Goal: Contribute content: Contribute content

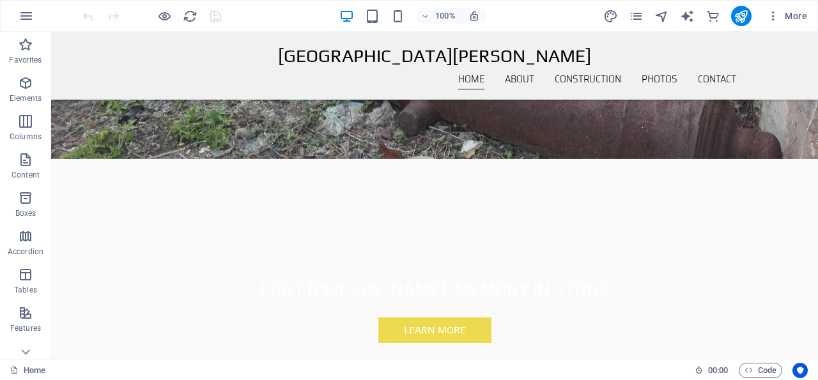
scroll to position [183, 0]
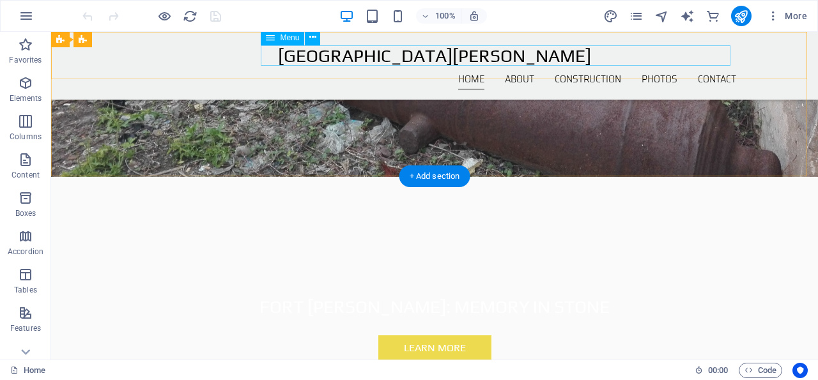
click at [439, 69] on nav "Home About Construction Photos Contact" at bounding box center [434, 79] width 603 height 20
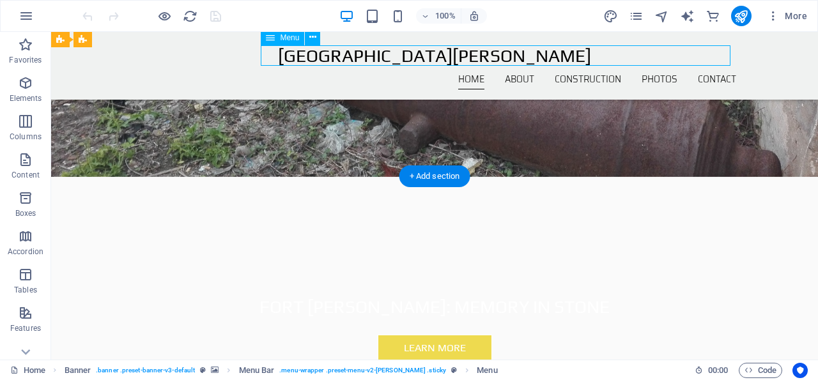
click at [439, 69] on nav "Home About Construction Photos Contact" at bounding box center [434, 79] width 603 height 20
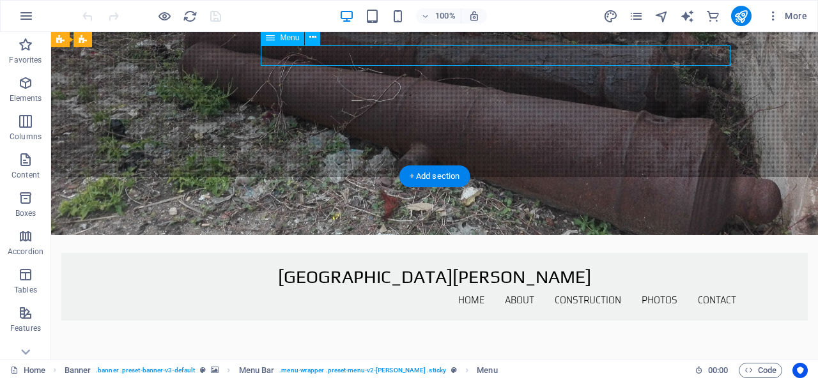
select select
select select "author"
select select
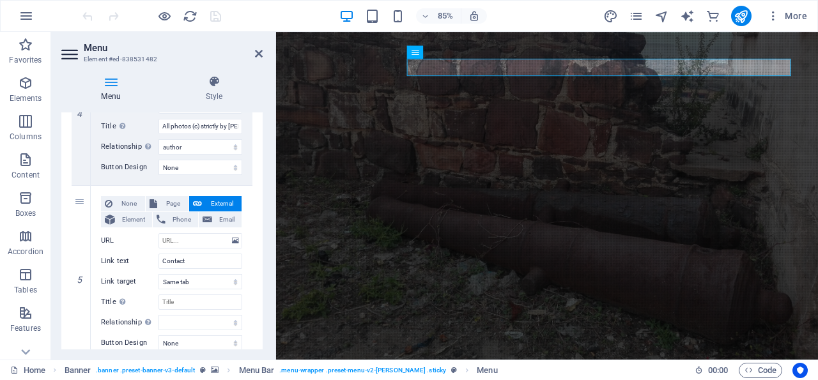
scroll to position [662, 0]
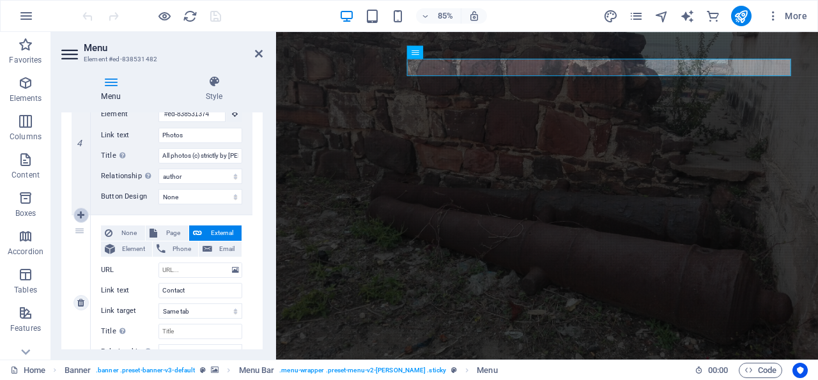
click at [81, 213] on icon at bounding box center [80, 215] width 7 height 9
select select
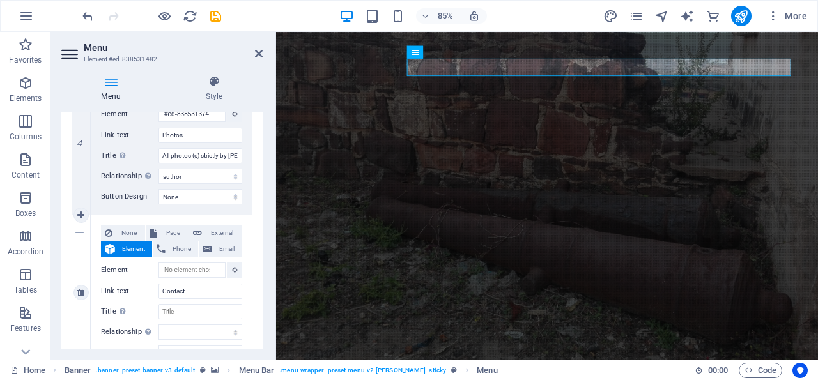
select select
click at [164, 229] on span "Page" at bounding box center [173, 232] width 24 height 15
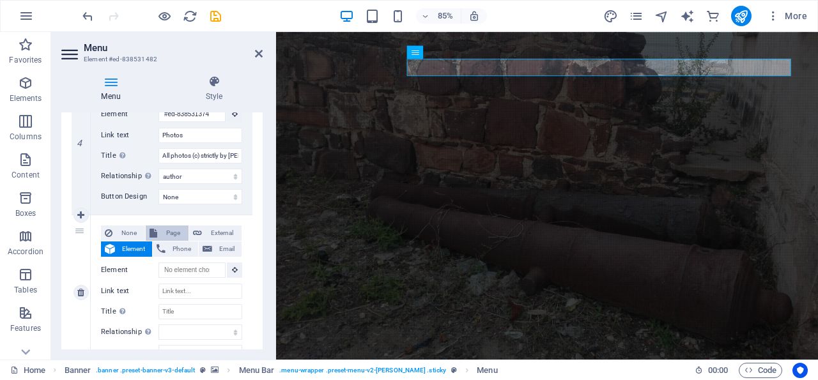
select select
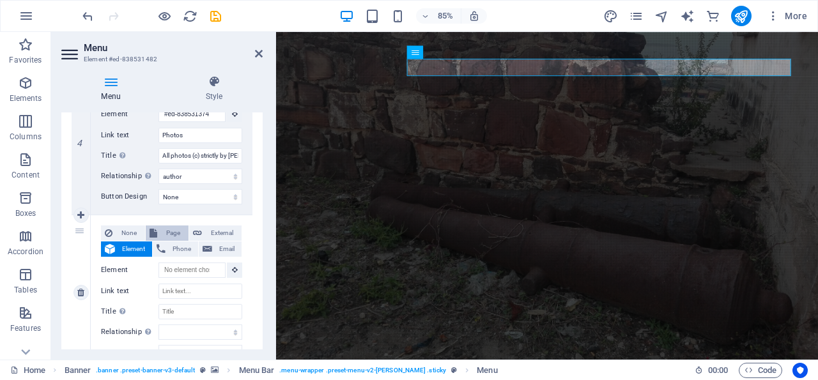
select select
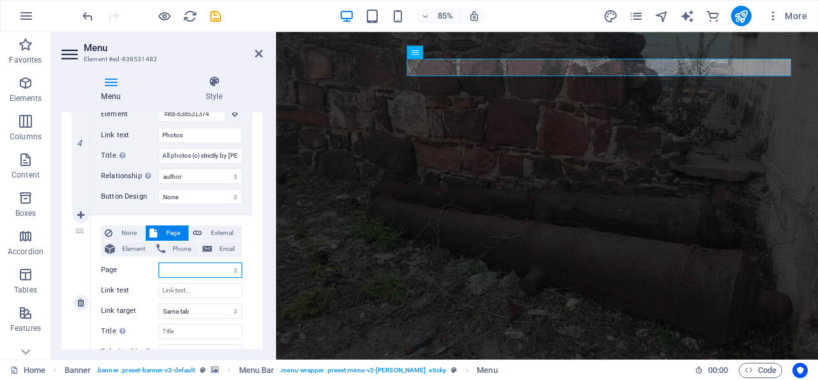
select select "1"
click option "-- Dutch Fort Vedenburg" at bounding box center [0, 0] width 0 height 0
select select
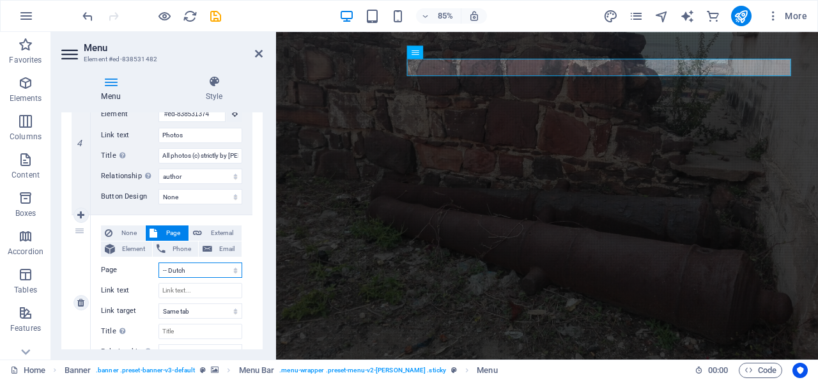
select select
click at [186, 287] on input "Link text" at bounding box center [200, 290] width 84 height 15
type input "Dut"
select select
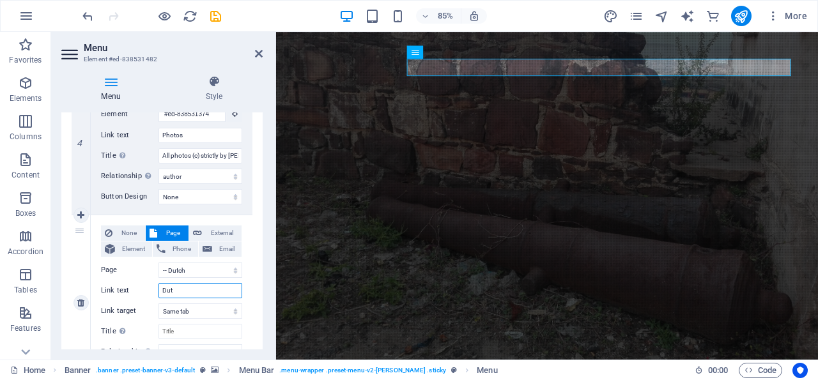
select select
type input "Dutch"
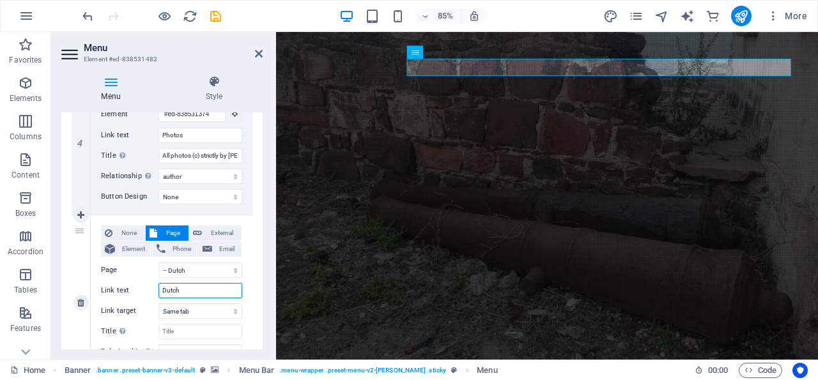
select select
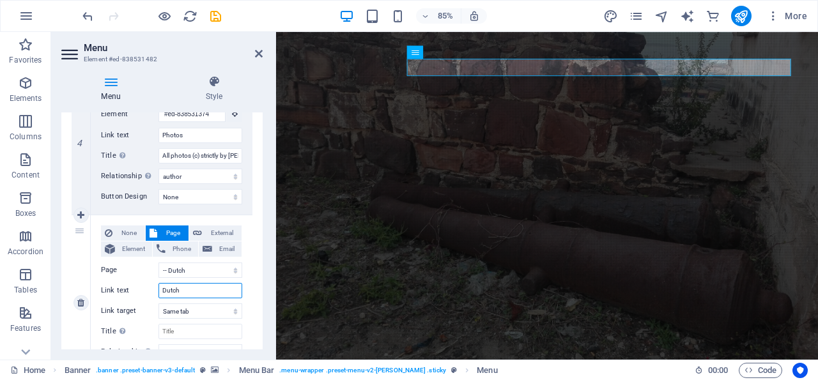
type input "Dutch F"
select select
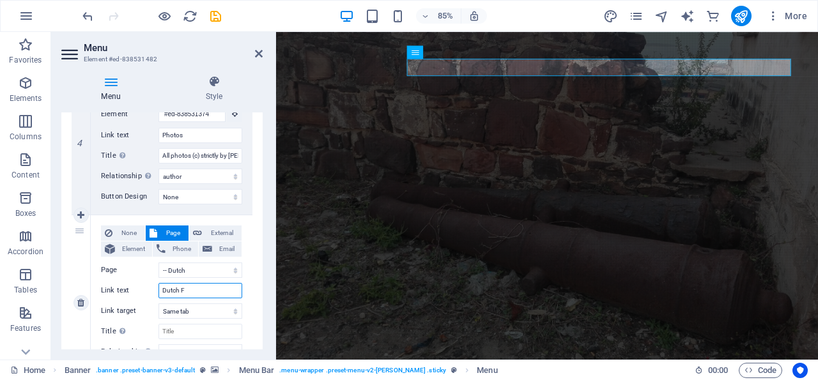
select select
type input "Dutch Fort"
select select
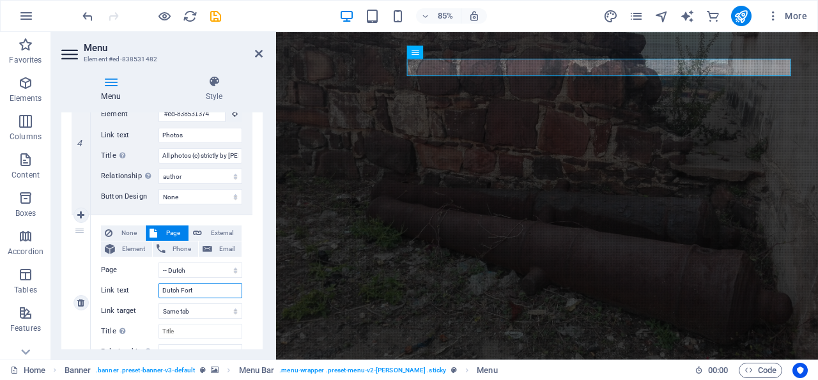
select select
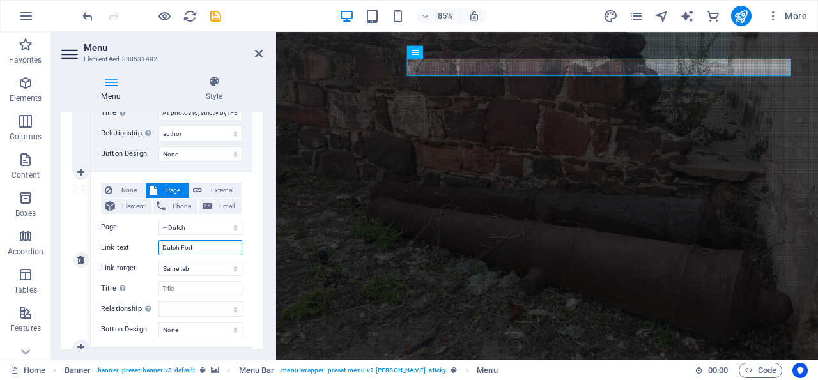
scroll to position [723, 0]
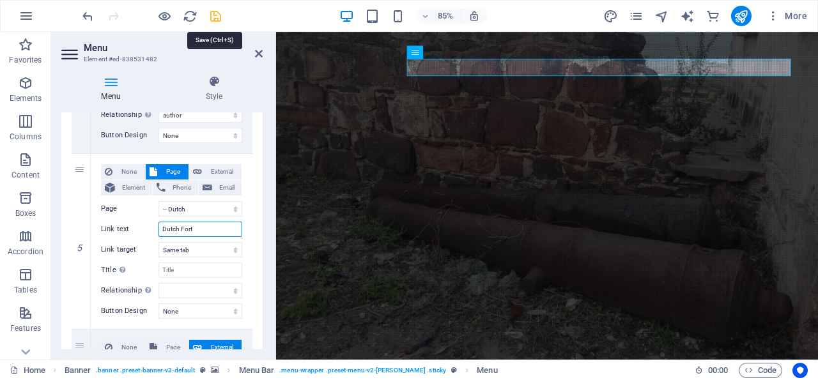
type input "Dutch Fort"
drag, startPoint x: 218, startPoint y: 15, endPoint x: 160, endPoint y: 37, distance: 62.3
click at [218, 14] on icon "save" at bounding box center [215, 16] width 15 height 15
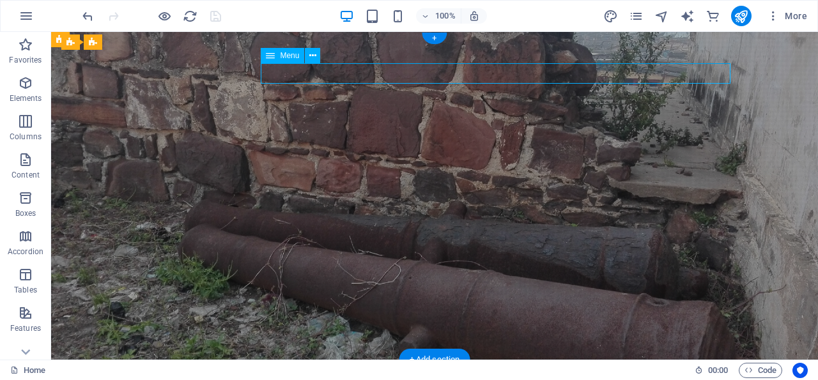
select select
select select "author"
select select "1"
select select
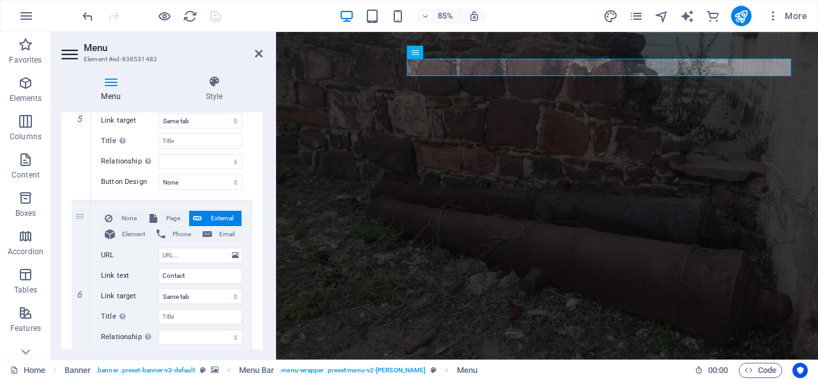
scroll to position [770, 0]
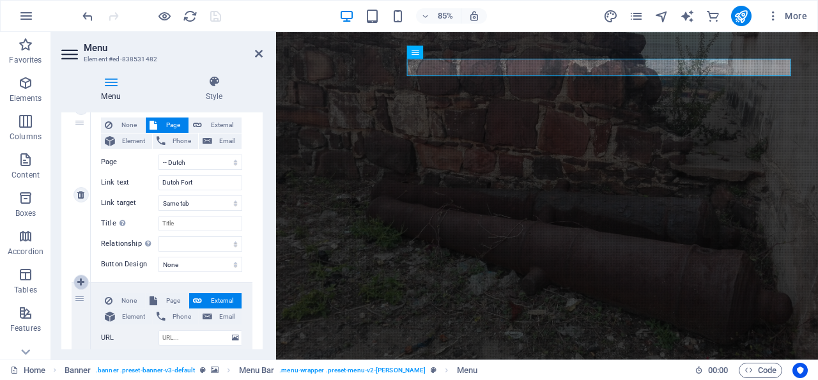
click at [81, 277] on link at bounding box center [80, 282] width 15 height 15
select select
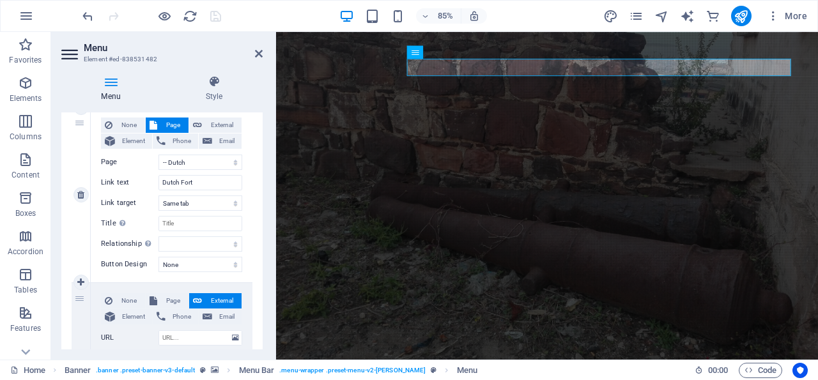
select select
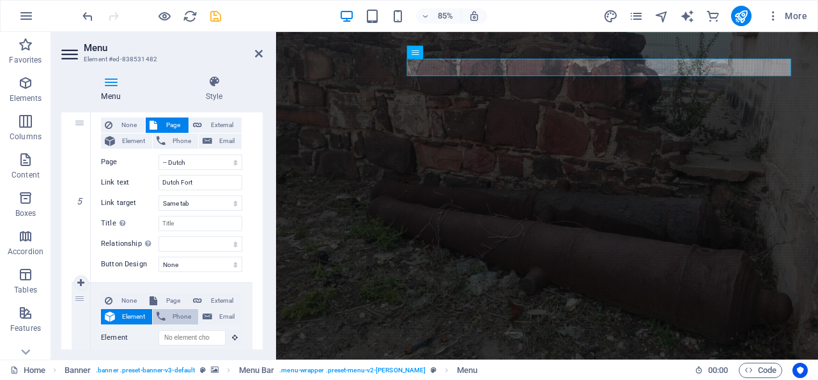
scroll to position [831, 0]
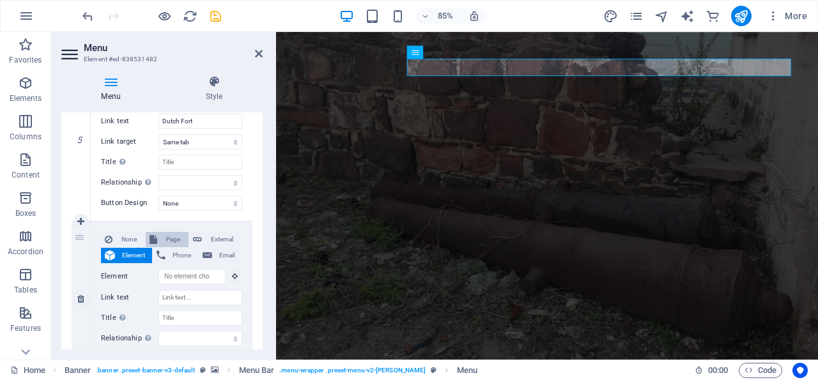
click at [163, 238] on span "Page" at bounding box center [173, 239] width 24 height 15
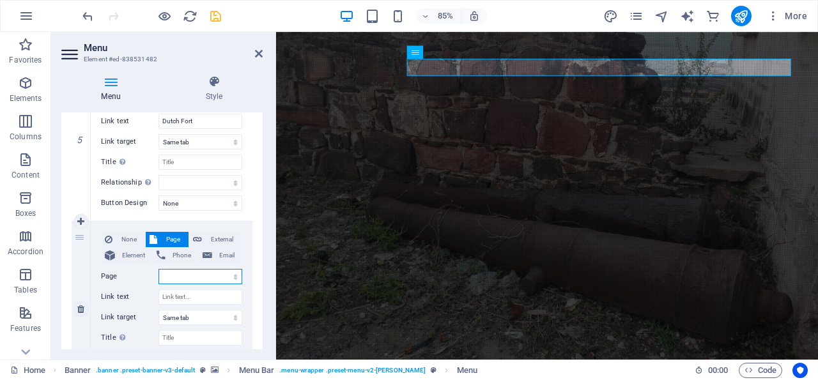
select select
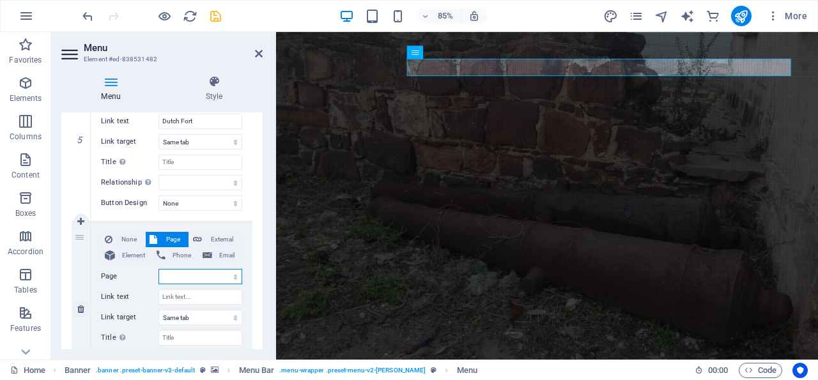
select select
click at [158, 269] on select "Home -- Dutch Fort Vedenburg -- The Komenda Wars -- Other nearby Forts and Cast…" at bounding box center [200, 276] width 84 height 15
select select "2"
click option "-- The Komenda Wars" at bounding box center [0, 0] width 0 height 0
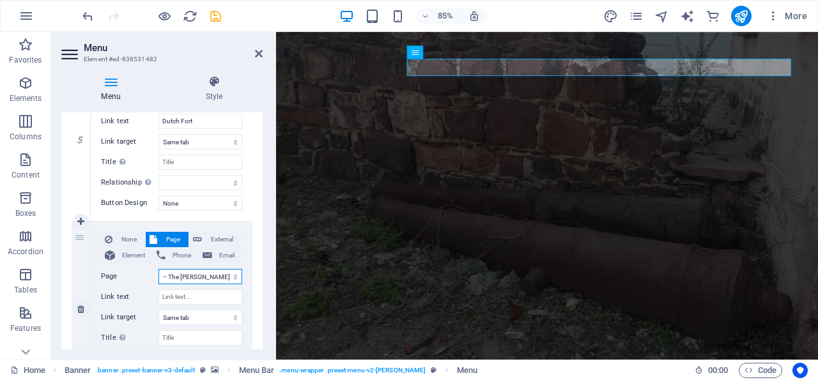
select select
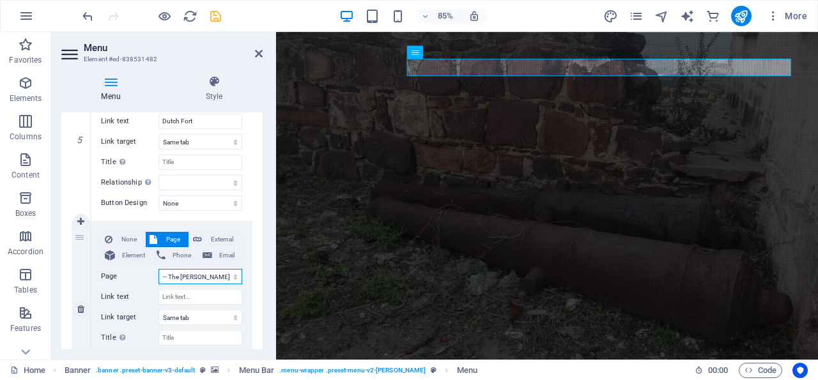
select select
click at [190, 295] on input "Link text" at bounding box center [200, 296] width 84 height 15
type input "The"
select select
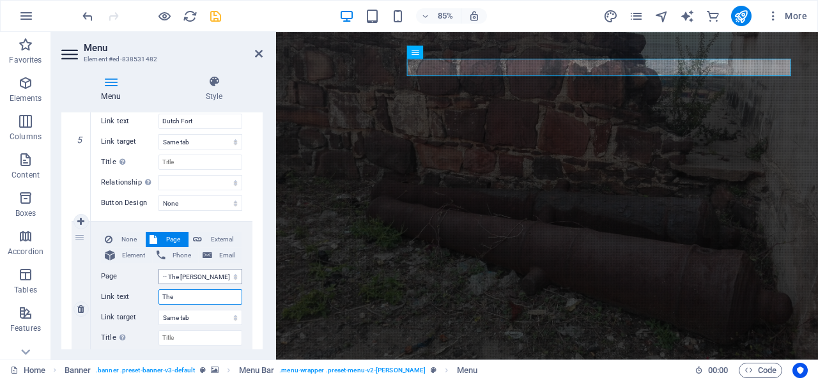
select select
type input "The Wars"
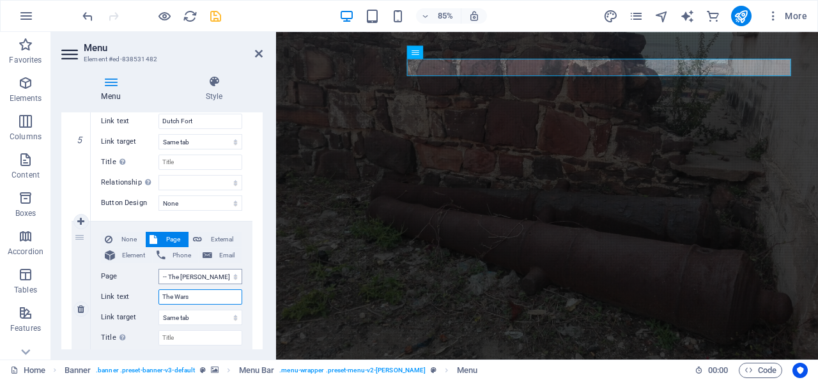
select select
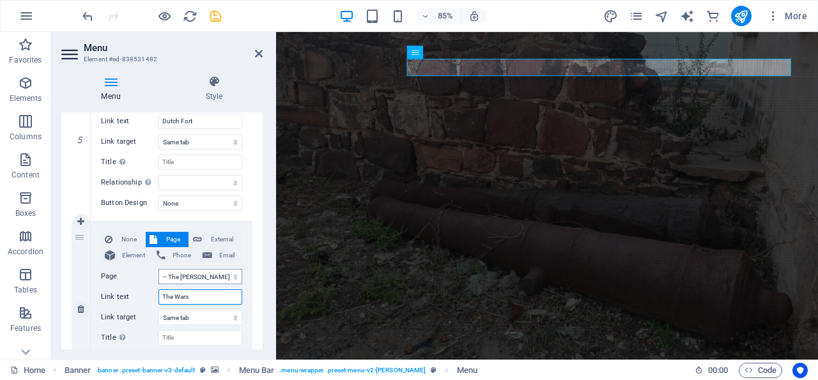
select select
type input "The Wars"
drag, startPoint x: 213, startPoint y: 13, endPoint x: 169, endPoint y: 3, distance: 44.6
click at [213, 13] on icon "save" at bounding box center [215, 16] width 15 height 15
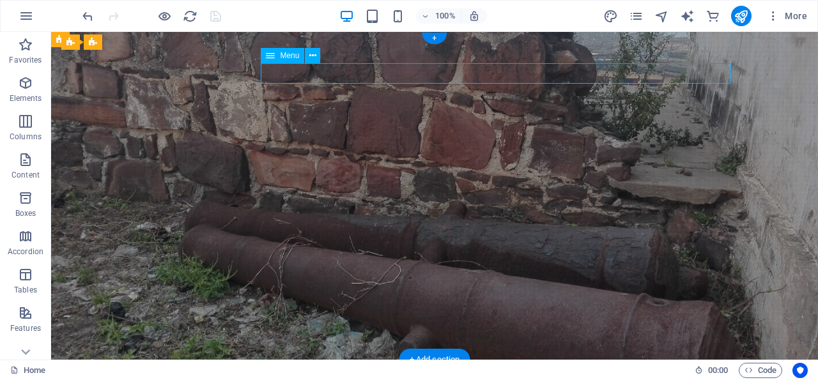
select select
select select "author"
select select "1"
select select
select select "2"
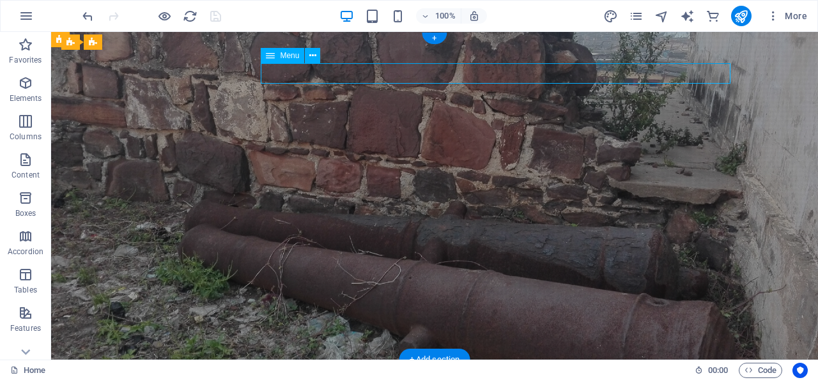
select select
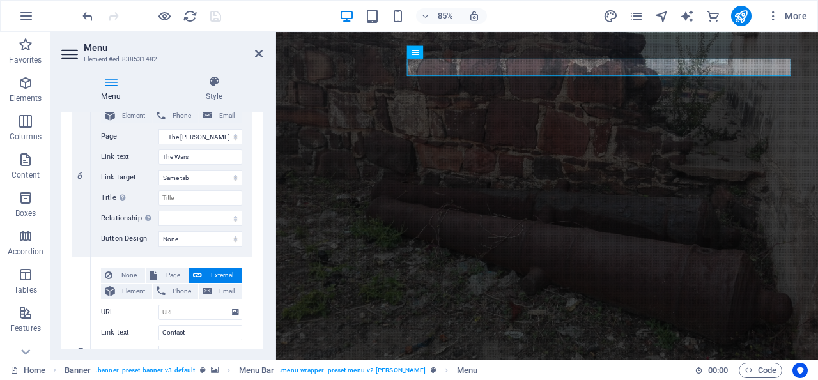
scroll to position [951, 0]
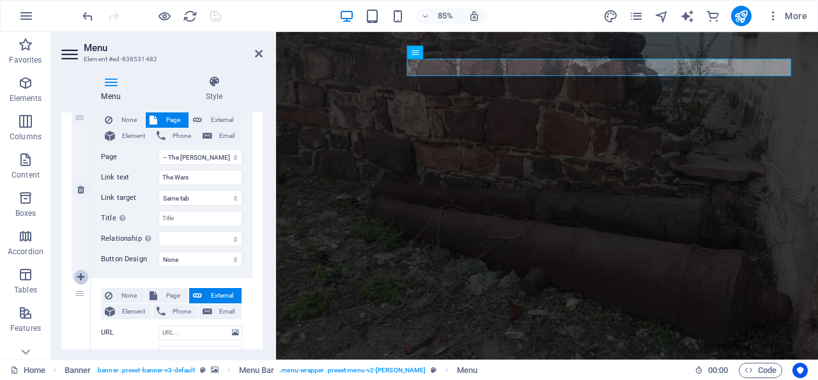
click at [81, 273] on icon at bounding box center [80, 277] width 7 height 9
select select
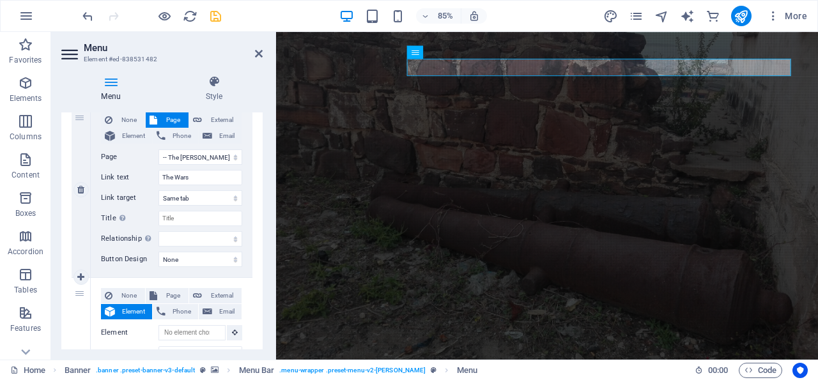
select select
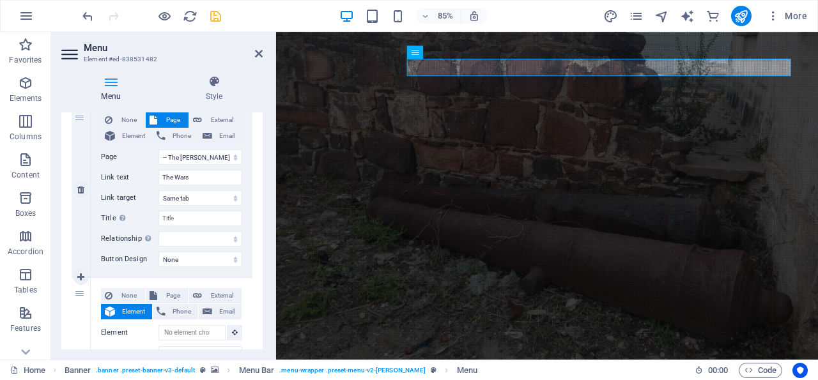
select select
click at [167, 293] on span "Page" at bounding box center [173, 295] width 24 height 15
select select
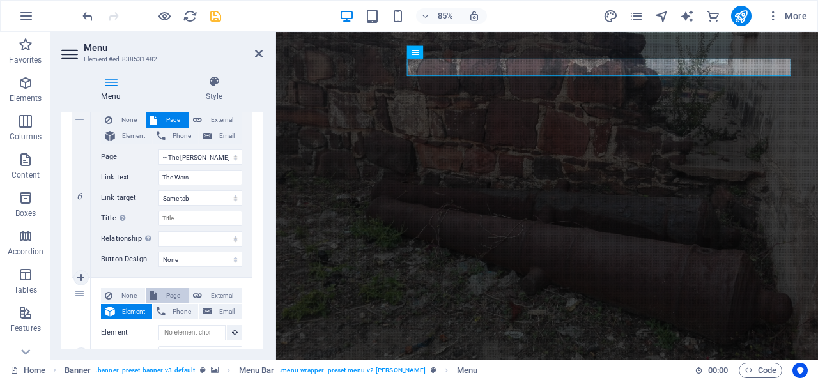
select select
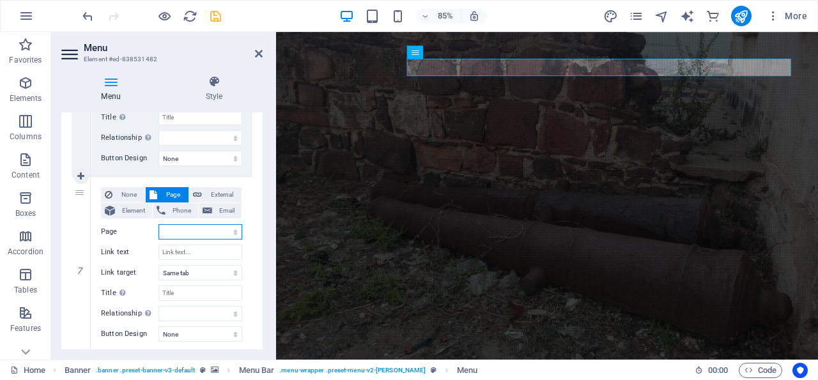
scroll to position [1073, 0]
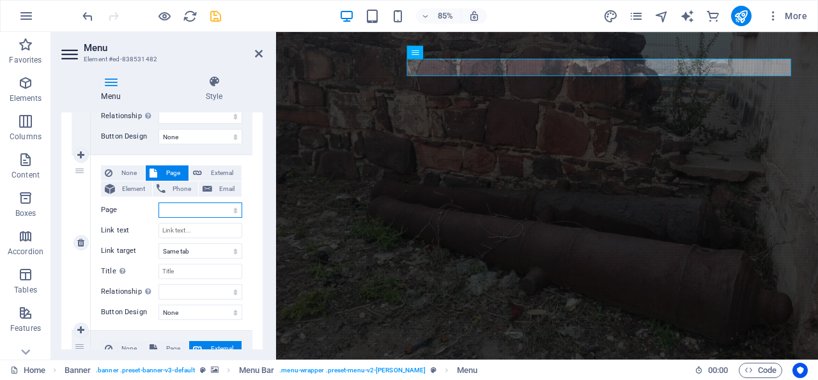
select select "3"
click option "-- Other nearby Forts and Castles" at bounding box center [0, 0] width 0 height 0
select select
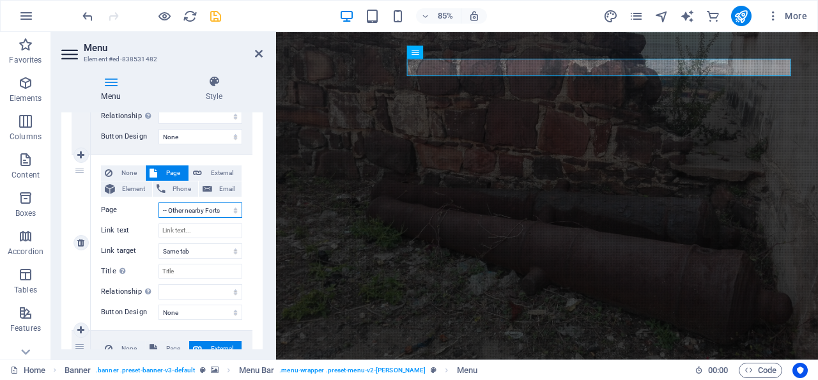
select select
click at [188, 230] on input "Link text" at bounding box center [200, 230] width 84 height 15
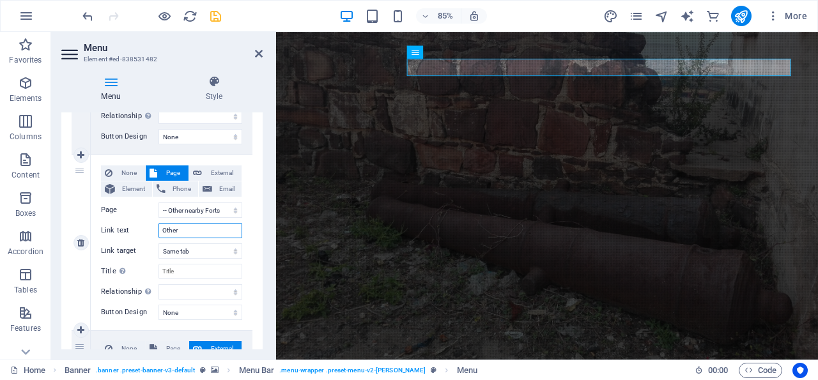
type input "Other"
select select
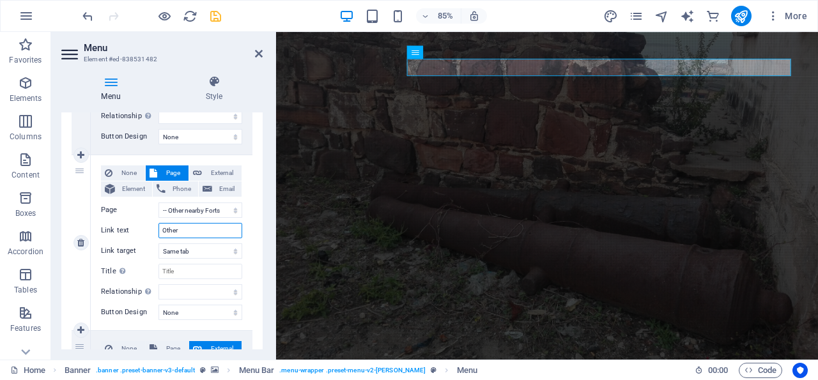
select select
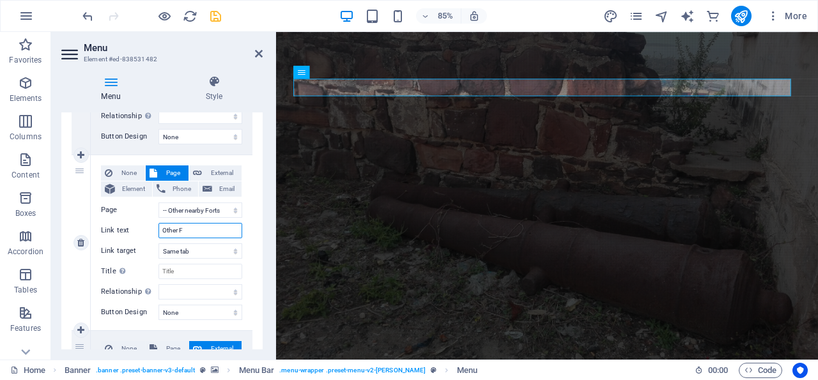
type input "Other Fo"
select select
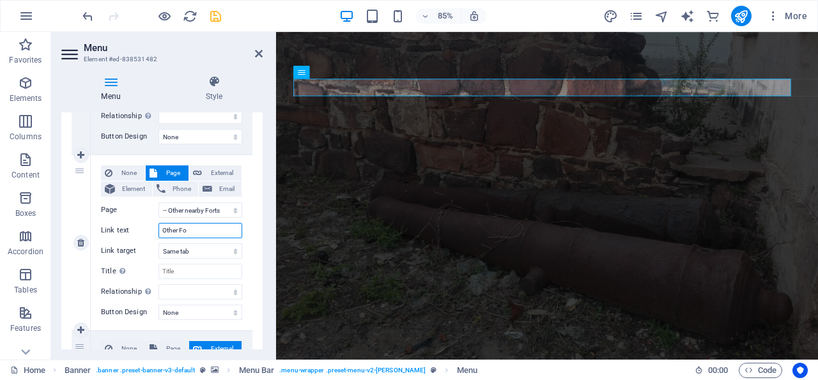
select select
type input "Other Forts"
select select
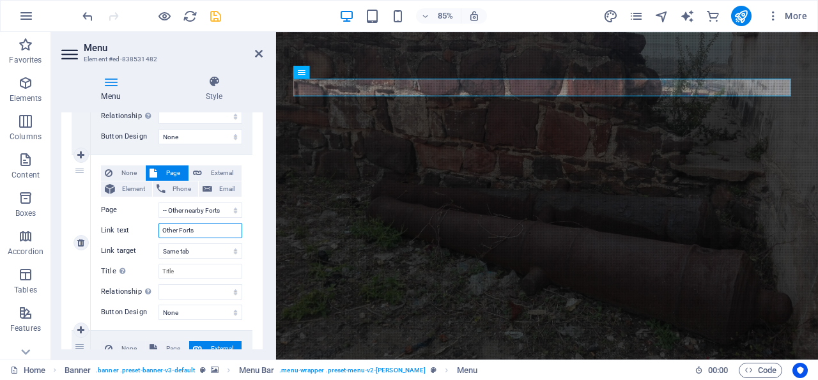
select select
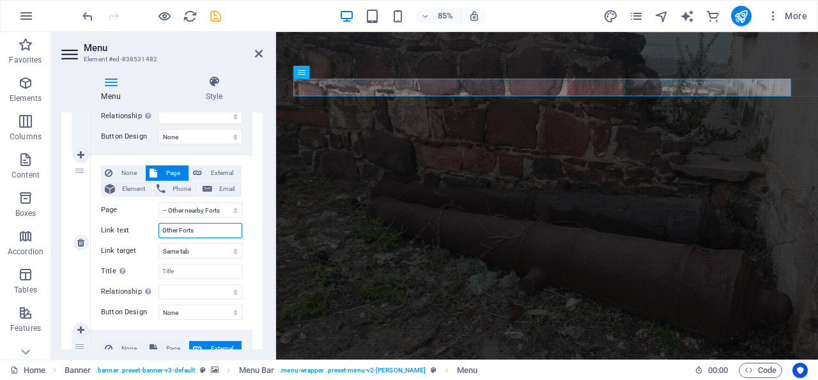
select select
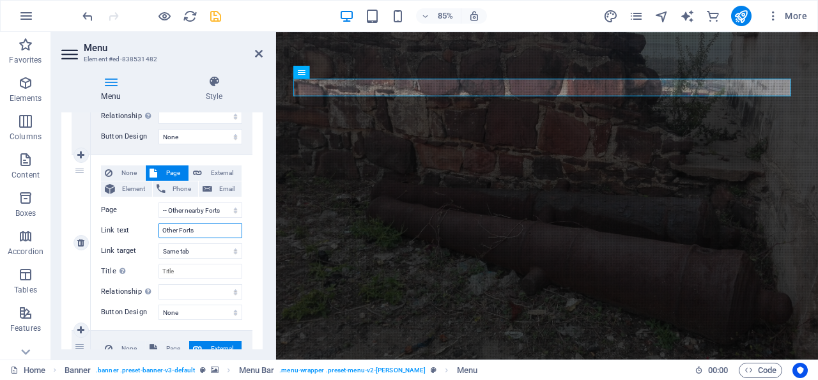
select select
click at [179, 229] on input "Other Forts" at bounding box center [200, 230] width 84 height 15
type input "Other Forts"
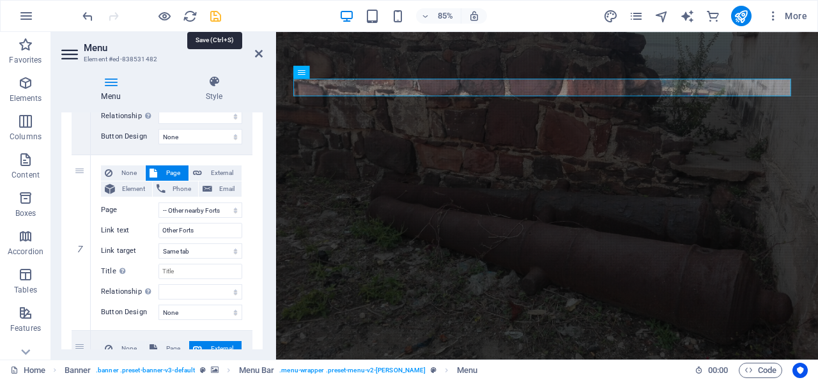
click at [214, 13] on icon "save" at bounding box center [215, 16] width 15 height 15
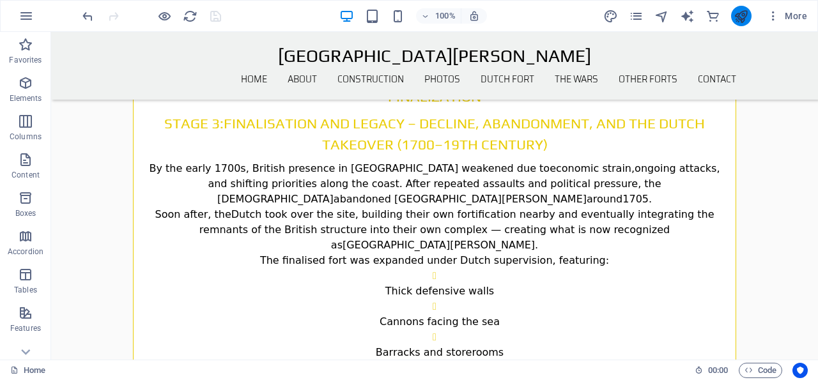
scroll to position [2857, 0]
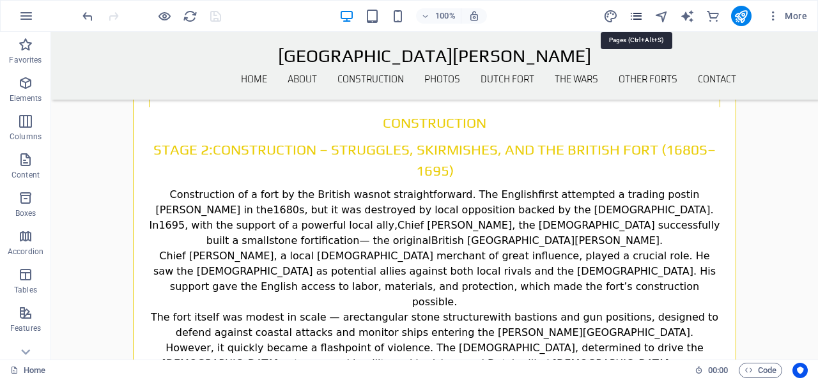
click at [636, 15] on icon "pages" at bounding box center [636, 16] width 15 height 15
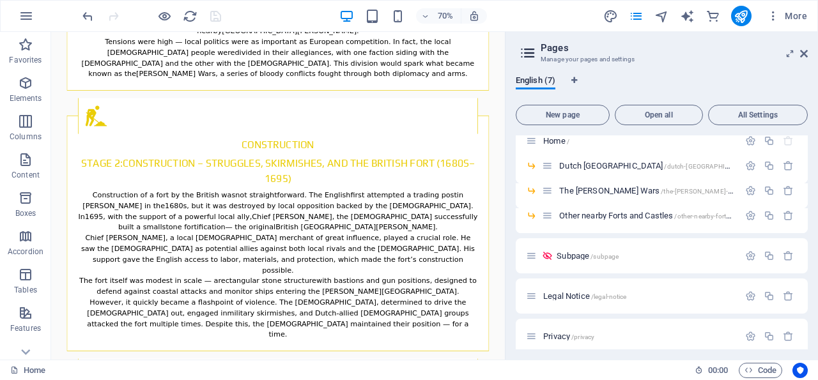
scroll to position [17, 0]
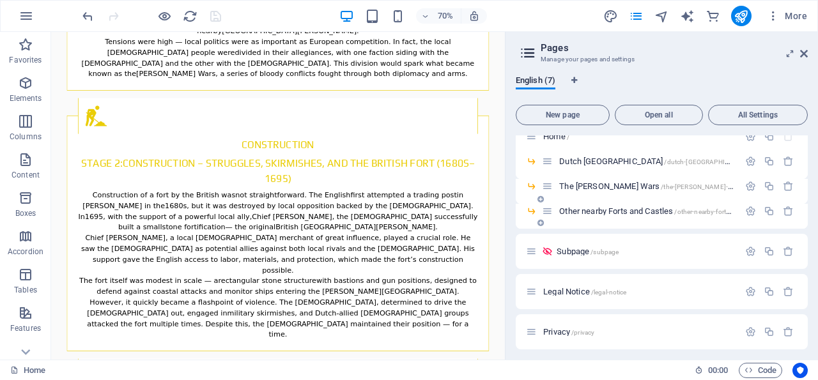
click at [651, 211] on span "Other nearby Forts and Castles /other-nearby-forts-and-castles" at bounding box center [661, 211] width 205 height 10
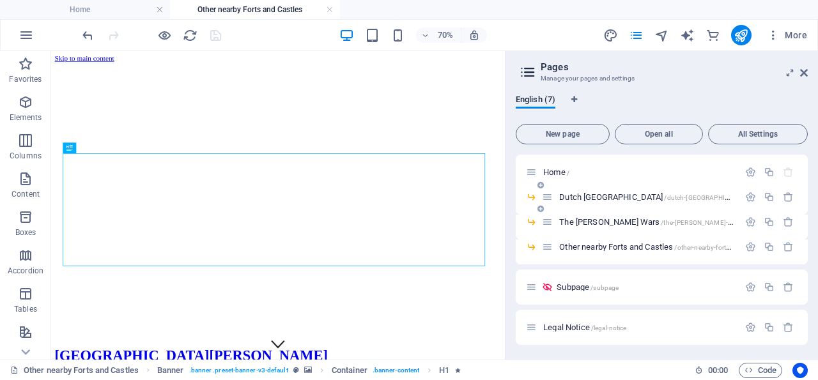
scroll to position [0, 0]
drag, startPoint x: 805, startPoint y: 69, endPoint x: 560, endPoint y: 136, distance: 253.7
click at [805, 69] on icon at bounding box center [804, 73] width 8 height 10
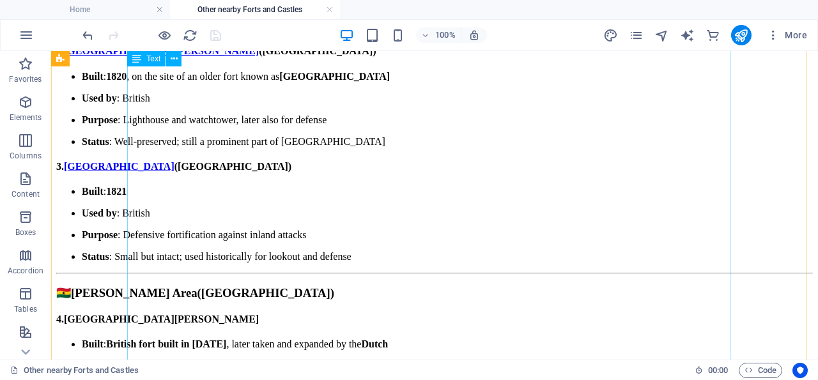
scroll to position [1292, 0]
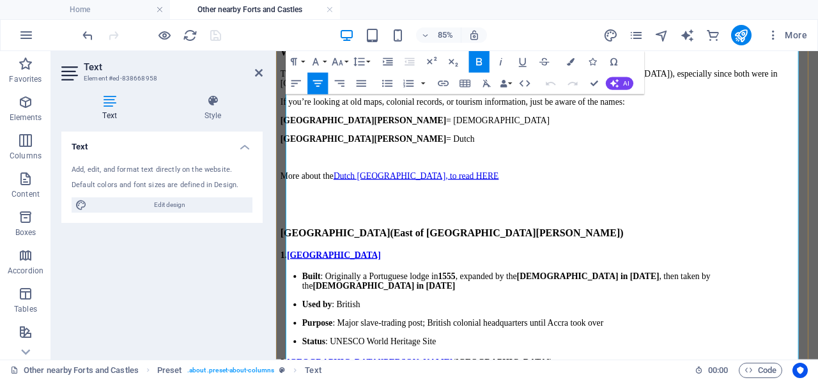
scroll to position [1153, 0]
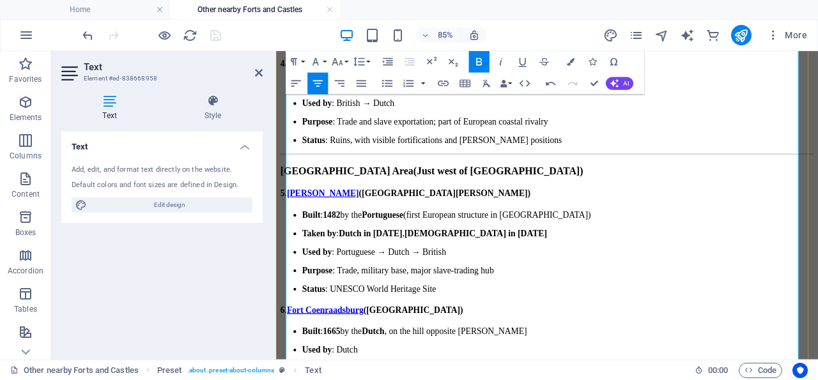
scroll to position [1618, 0]
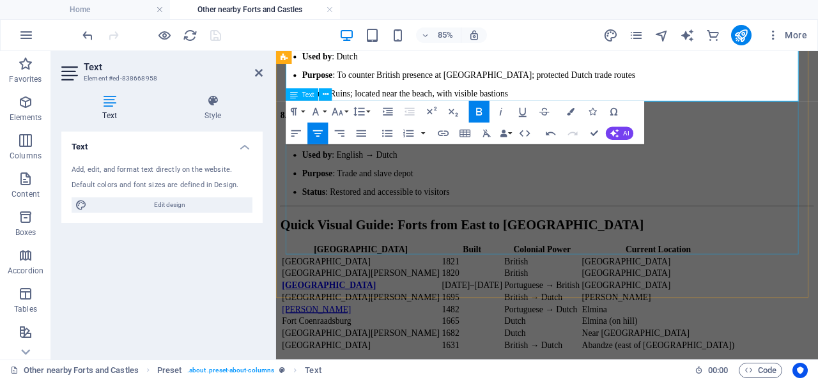
scroll to position [2150, 0]
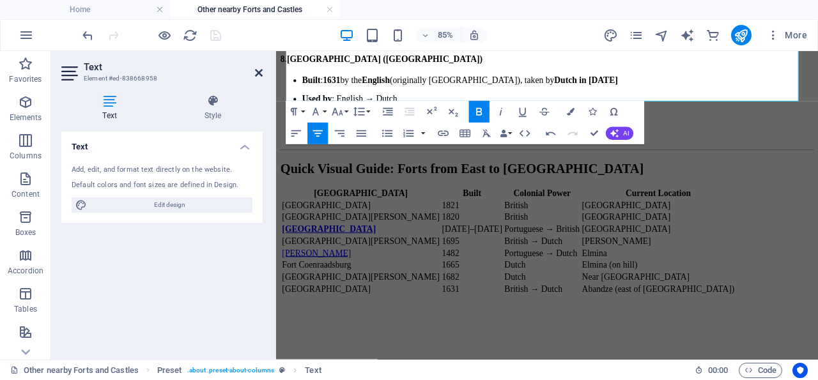
drag, startPoint x: 259, startPoint y: 71, endPoint x: 192, endPoint y: 11, distance: 90.5
click at [259, 71] on icon at bounding box center [259, 73] width 8 height 10
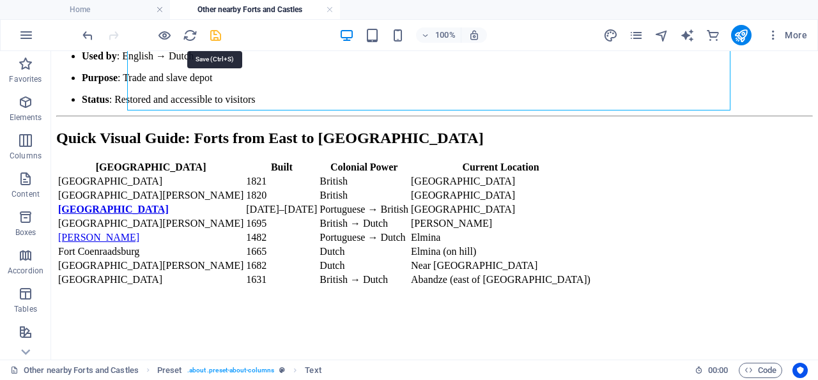
click at [217, 33] on icon "save" at bounding box center [215, 35] width 15 height 15
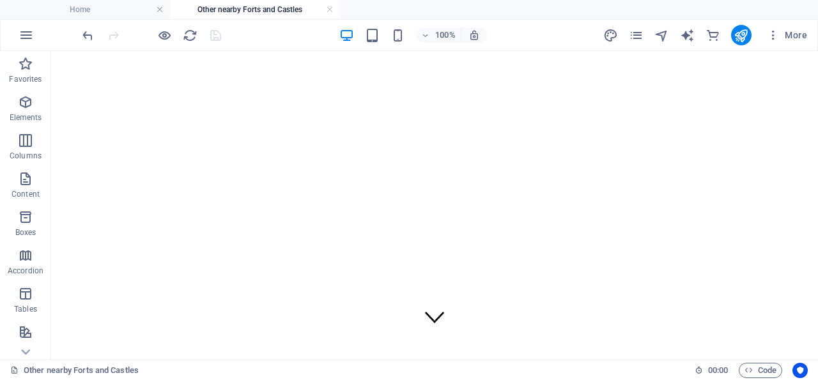
scroll to position [0, 0]
click at [742, 34] on icon "publish" at bounding box center [740, 35] width 15 height 15
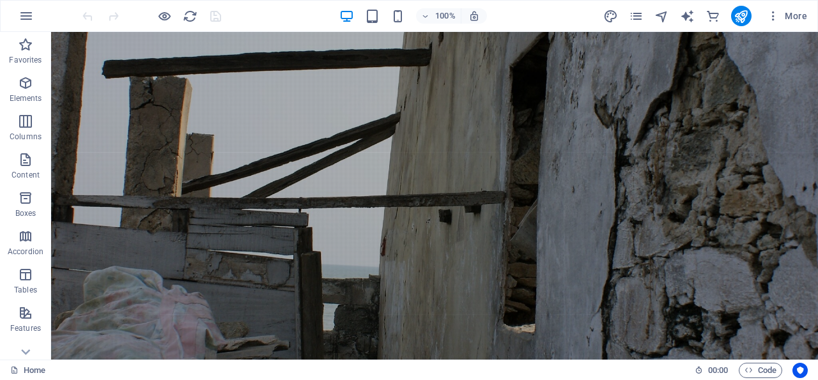
scroll to position [3094, 0]
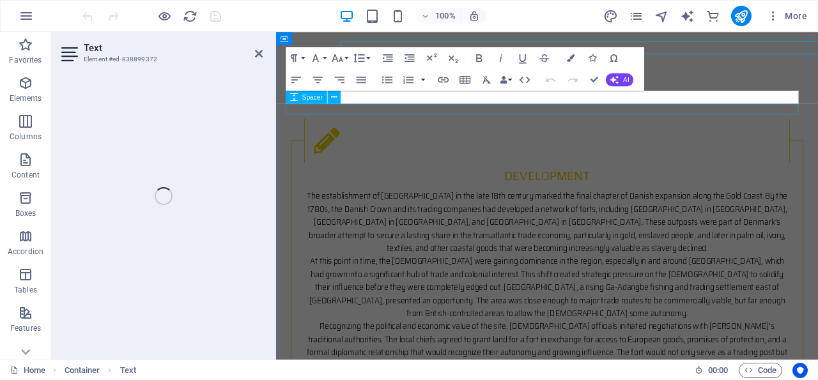
scroll to position [3152, 0]
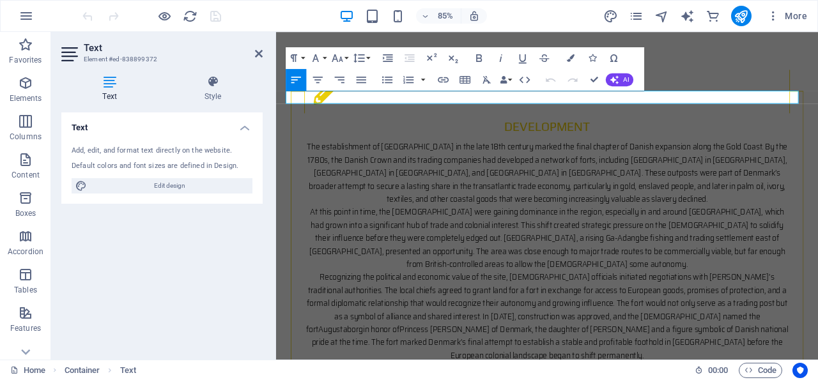
drag, startPoint x: 434, startPoint y: 108, endPoint x: 446, endPoint y: 105, distance: 12.4
click at [520, 55] on icon "button" at bounding box center [523, 58] width 8 height 9
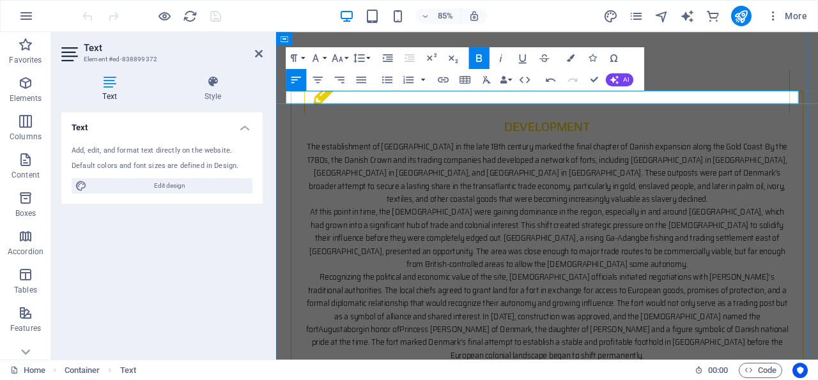
drag, startPoint x: 602, startPoint y: 108, endPoint x: 501, endPoint y: 105, distance: 100.3
click at [522, 57] on icon "button" at bounding box center [522, 57] width 13 height 13
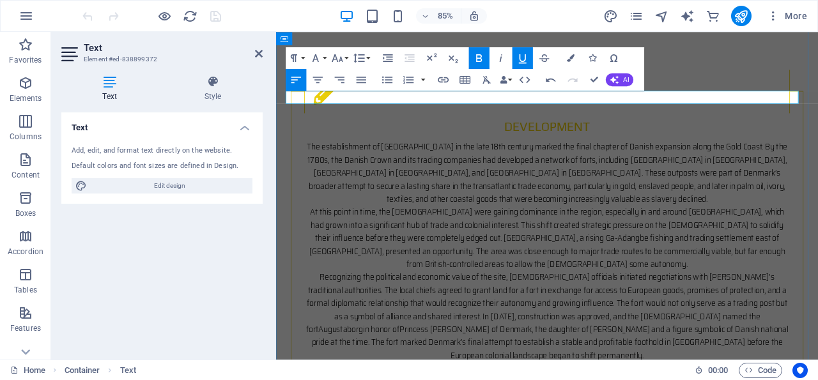
drag, startPoint x: 600, startPoint y: 109, endPoint x: 578, endPoint y: 107, distance: 21.8
click at [523, 59] on icon "button" at bounding box center [522, 57] width 13 height 13
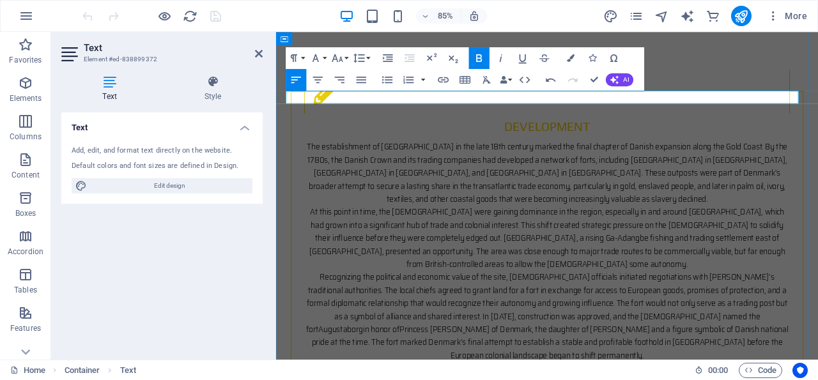
drag, startPoint x: 577, startPoint y: 109, endPoint x: 494, endPoint y: 110, distance: 82.4
click at [524, 55] on icon "button" at bounding box center [522, 57] width 13 height 13
click at [445, 76] on icon "button" at bounding box center [443, 79] width 13 height 13
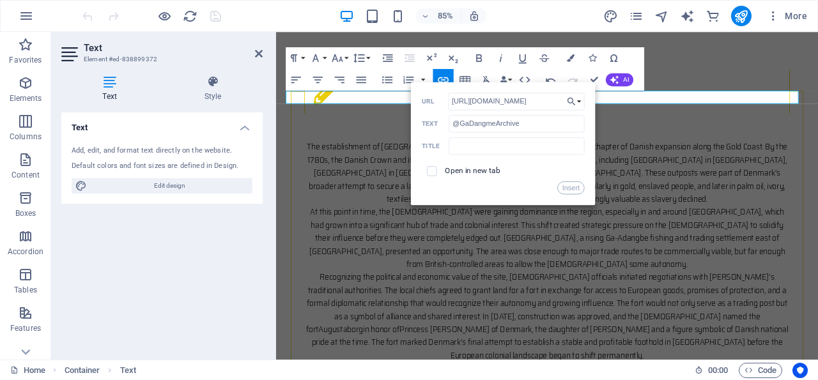
scroll to position [0, 245]
type input "[URL][DOMAIN_NAME]"
click at [475, 148] on input "text" at bounding box center [516, 145] width 136 height 17
type input "Photography by [PERSON_NAME]"
click at [432, 170] on input "checkbox" at bounding box center [430, 169] width 10 height 10
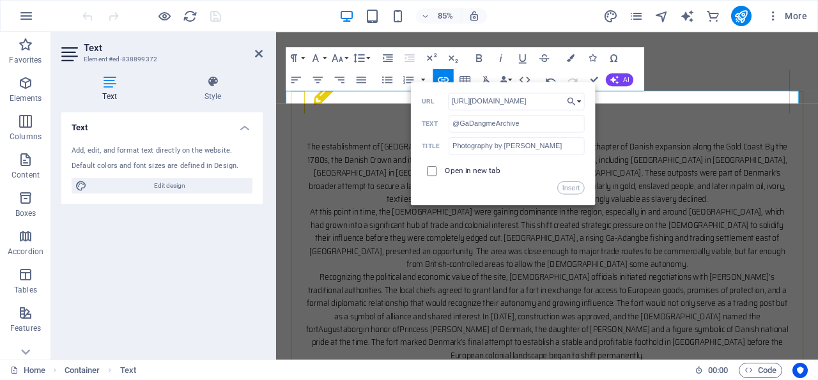
checkbox input "true"
click at [571, 187] on button "Insert" at bounding box center [570, 187] width 27 height 13
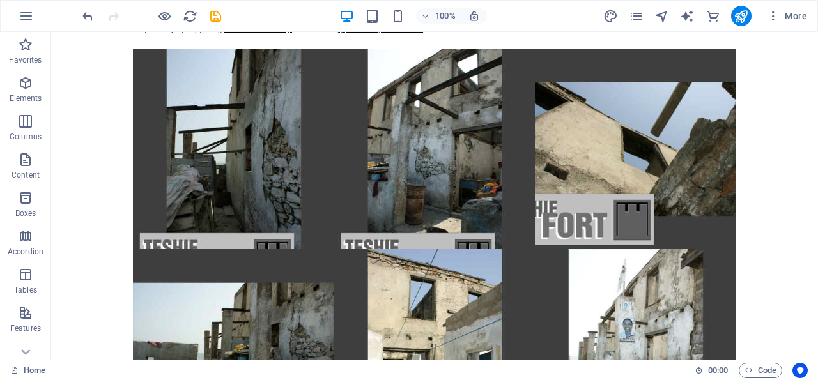
scroll to position [4407, 0]
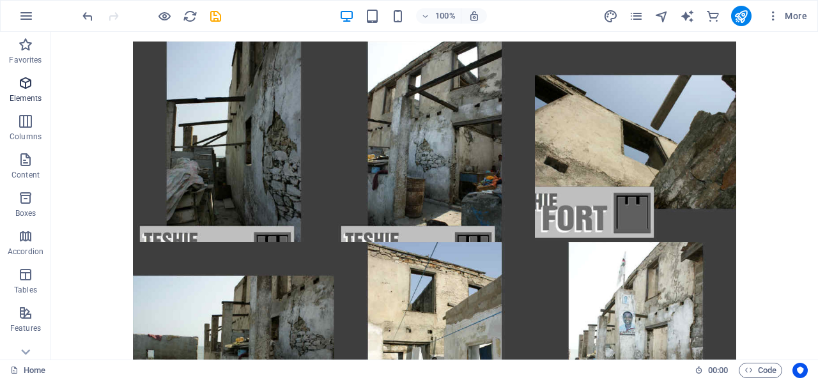
click at [26, 80] on icon "button" at bounding box center [25, 82] width 15 height 15
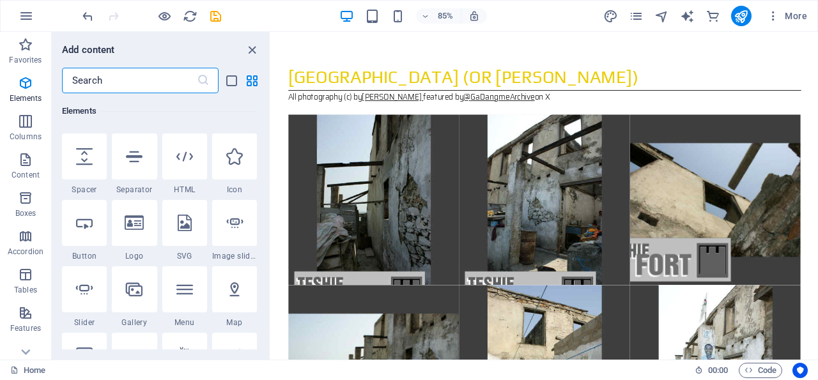
scroll to position [197, 0]
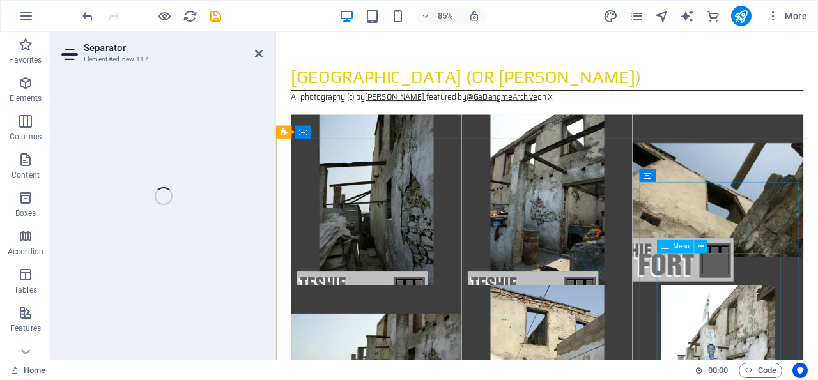
select select "%"
select select "px"
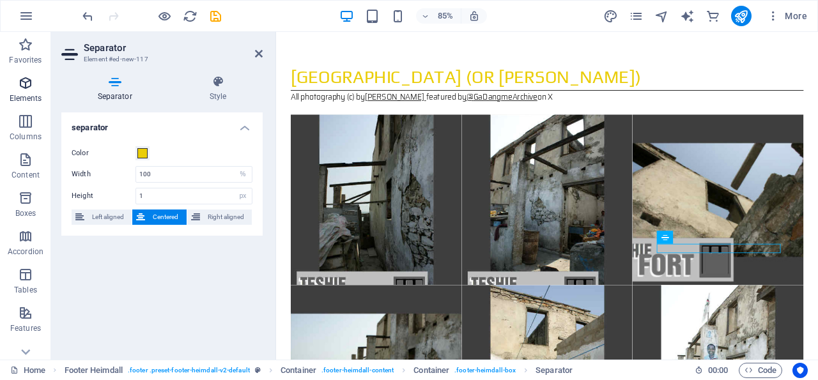
click at [29, 80] on icon "button" at bounding box center [25, 82] width 15 height 15
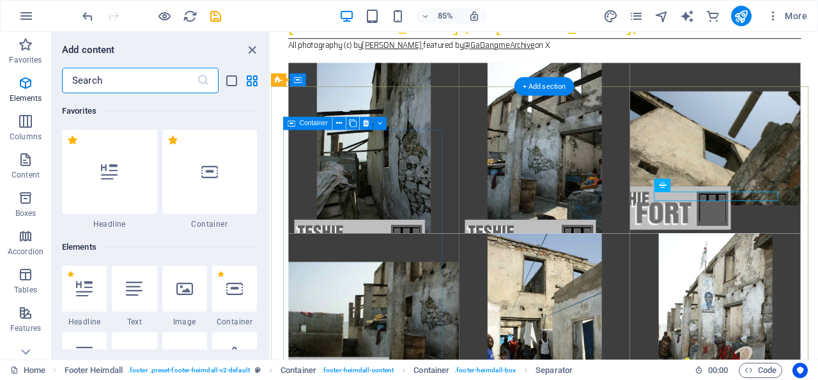
scroll to position [135, 0]
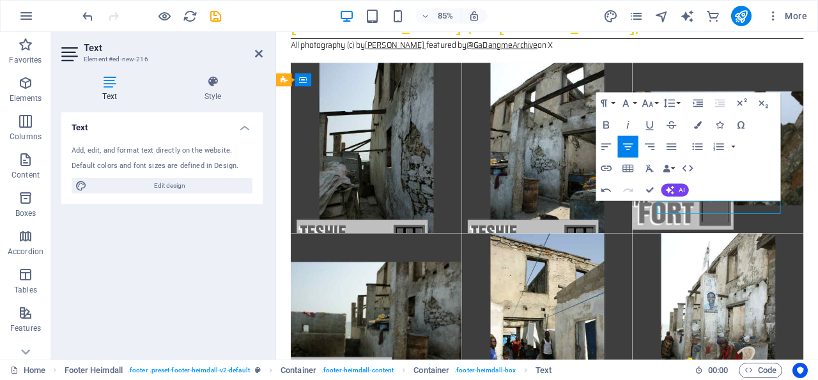
drag, startPoint x: 825, startPoint y: 238, endPoint x: 862, endPoint y: 240, distance: 37.1
drag, startPoint x: 854, startPoint y: 238, endPoint x: 744, endPoint y: 236, distance: 109.9
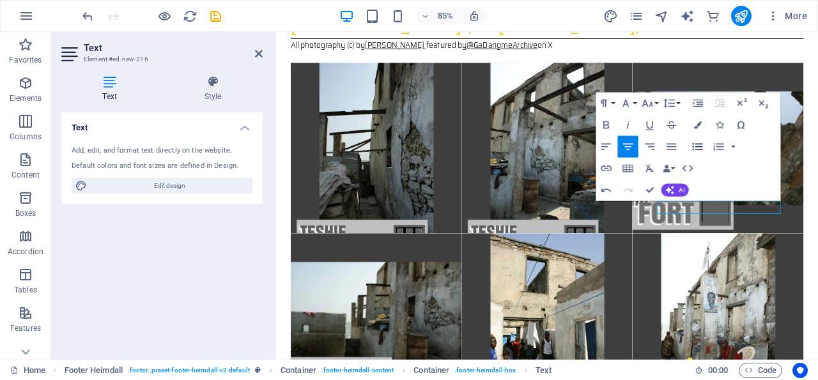
click at [694, 144] on icon "button" at bounding box center [697, 146] width 13 height 13
drag, startPoint x: 798, startPoint y: 237, endPoint x: 733, endPoint y: 241, distance: 65.9
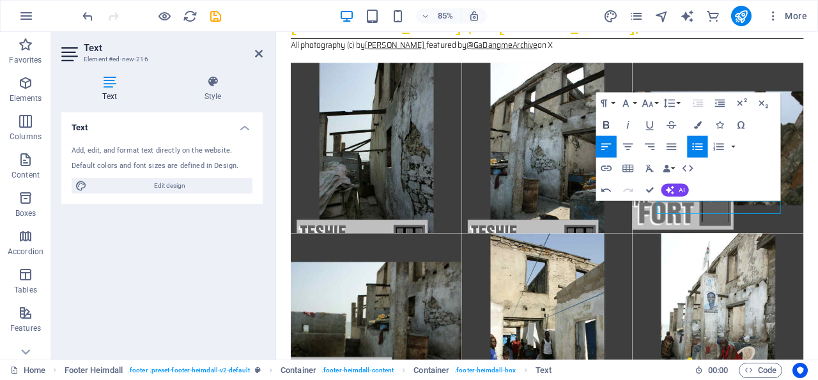
click at [606, 123] on icon "button" at bounding box center [606, 124] width 13 height 13
click at [606, 165] on icon "button" at bounding box center [606, 168] width 13 height 13
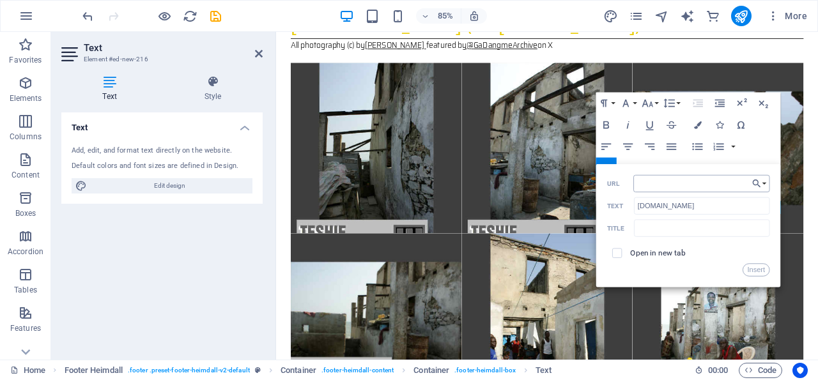
click at [645, 187] on input "URL" at bounding box center [701, 182] width 137 height 17
type input "[URL][DOMAIN_NAME]"
click at [648, 229] on input "text" at bounding box center [702, 227] width 136 height 17
type input "Ghana Tourism Home Page"
click at [756, 268] on button "Insert" at bounding box center [755, 269] width 27 height 13
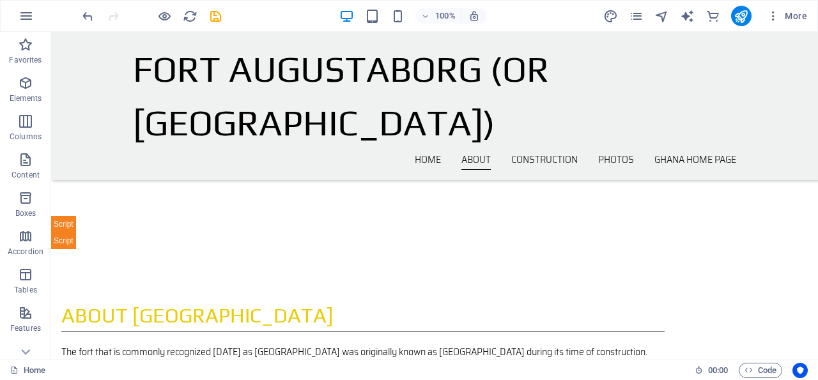
scroll to position [424, 0]
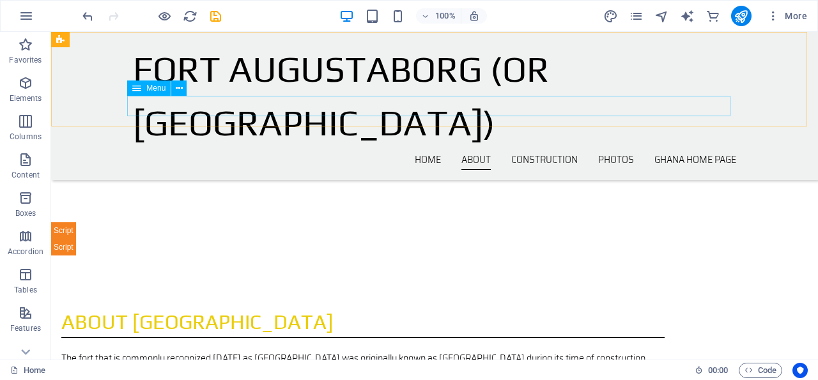
click at [639, 149] on nav "Home About Construction Photos [GEOGRAPHIC_DATA] Home Page" at bounding box center [434, 159] width 603 height 20
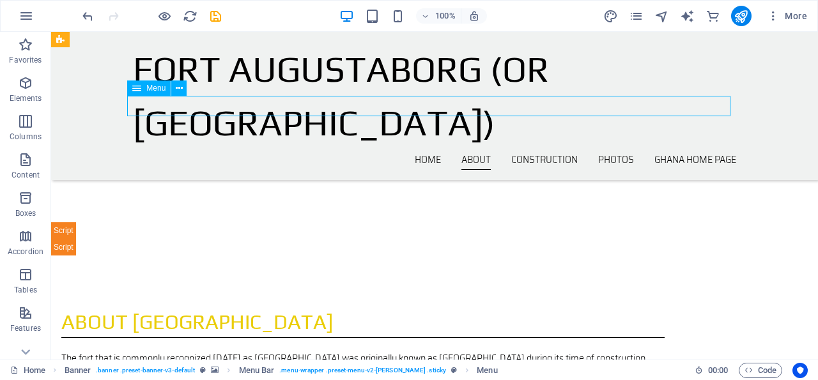
click at [639, 149] on nav "Home About Construction Photos [GEOGRAPHIC_DATA] Home Page" at bounding box center [434, 159] width 603 height 20
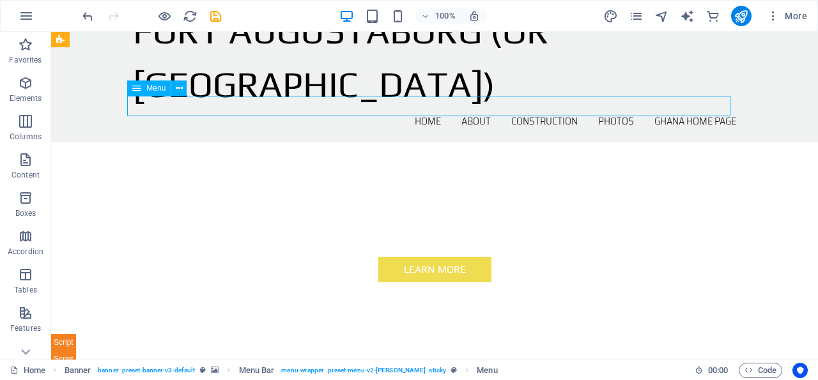
select select
select select "author"
select select
select select "author"
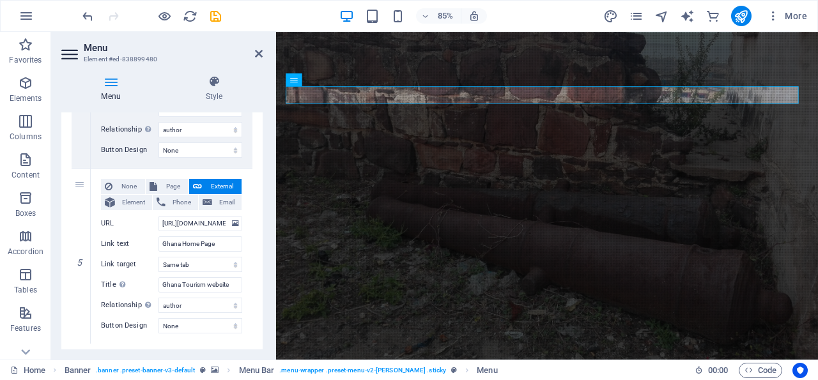
scroll to position [705, 0]
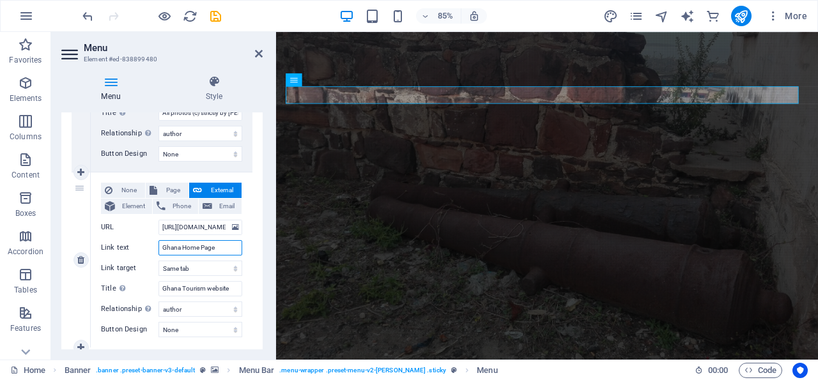
click at [184, 245] on input "Ghana Home Page" at bounding box center [200, 247] width 84 height 15
type input "Ghana ToHome Page"
select select
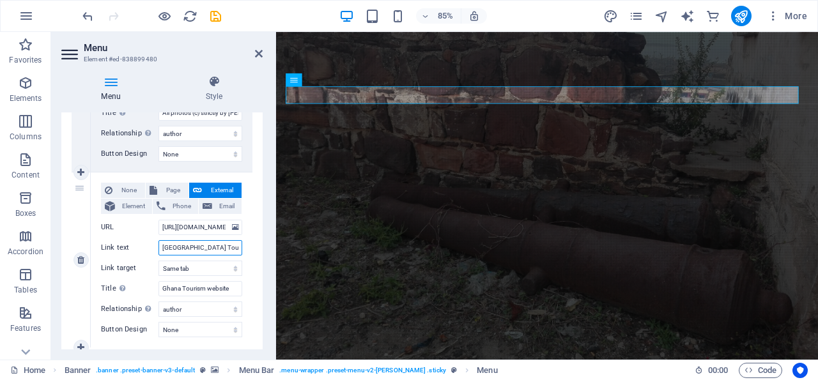
type input "Ghana TourHome Page"
select select
type input "Ghana TourismHome Page"
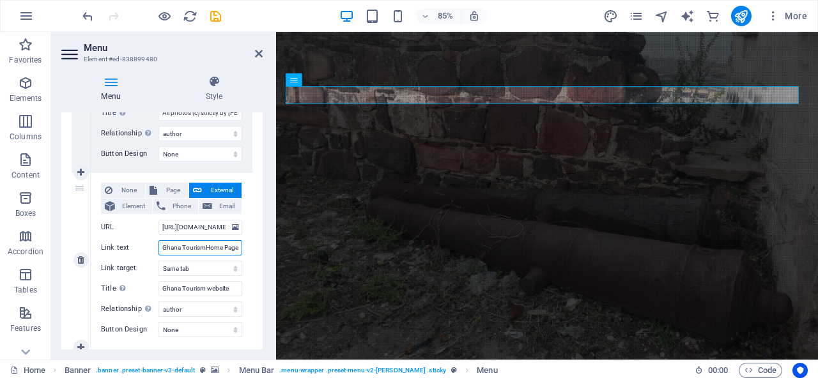
select select
type input "Ghana Tourism Home Page"
select select
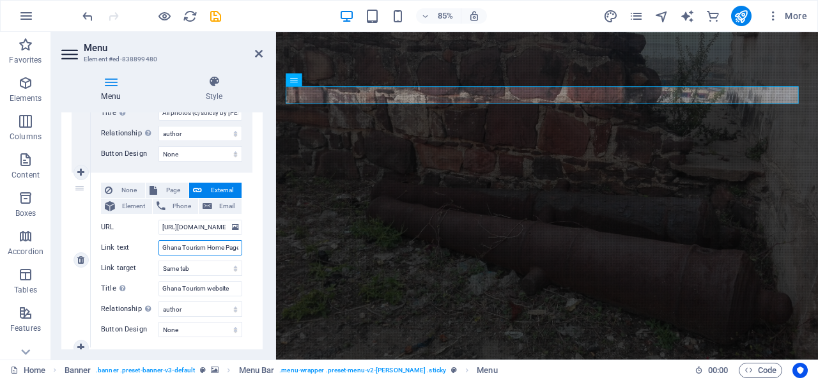
select select
type input "Ghana Tourism Home Page"
click at [215, 14] on icon "save" at bounding box center [215, 16] width 15 height 15
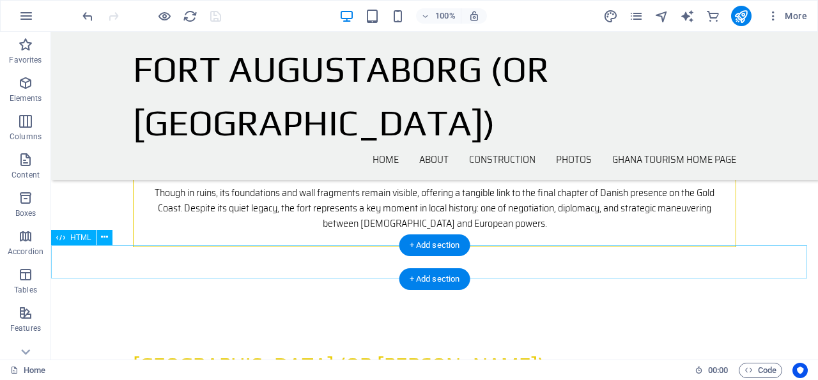
scroll to position [3720, 0]
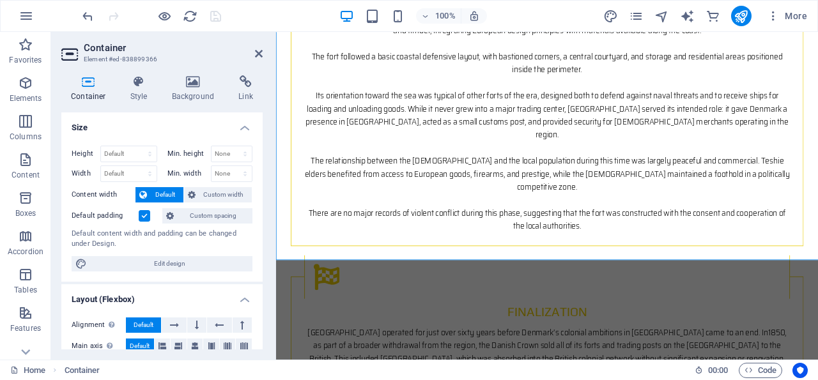
scroll to position [3778, 0]
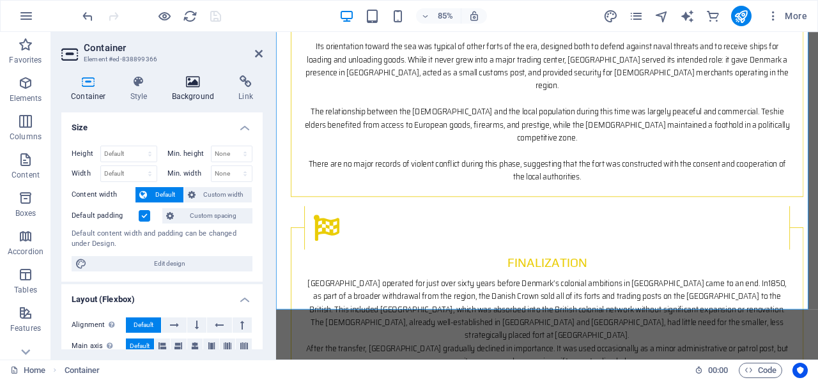
click at [196, 82] on icon at bounding box center [193, 81] width 62 height 13
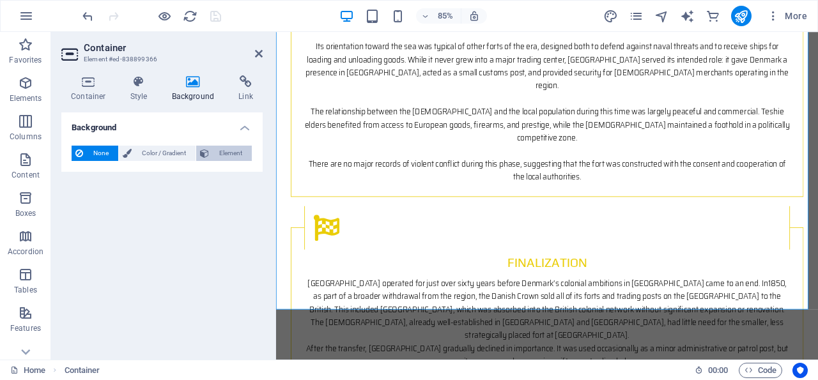
click at [232, 152] on span "Element" at bounding box center [230, 153] width 35 height 15
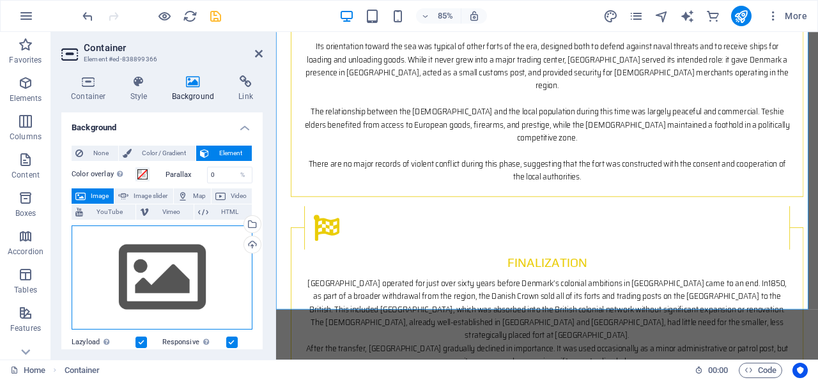
click at [144, 271] on div "Drag files here, click to choose files or select files from Files or our free s…" at bounding box center [162, 277] width 181 height 105
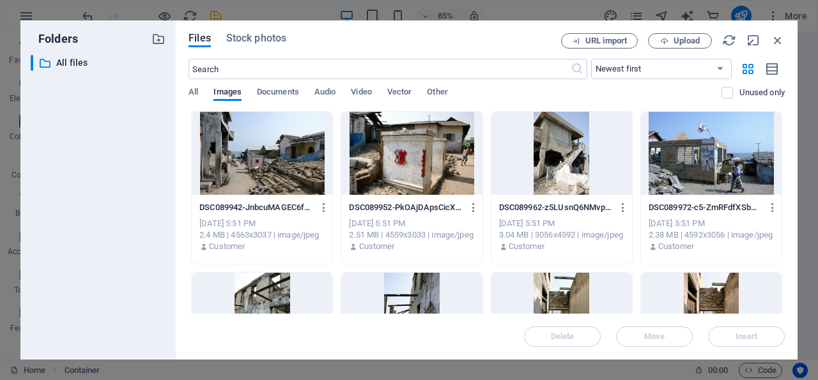
click at [157, 269] on div "​ All files All files" at bounding box center [98, 202] width 135 height 294
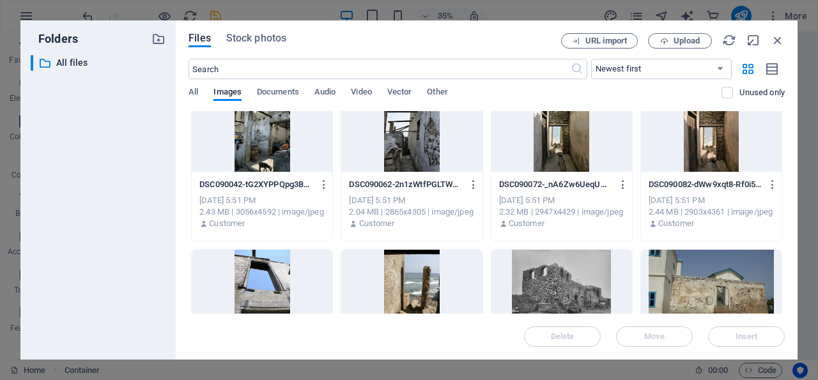
scroll to position [245, 0]
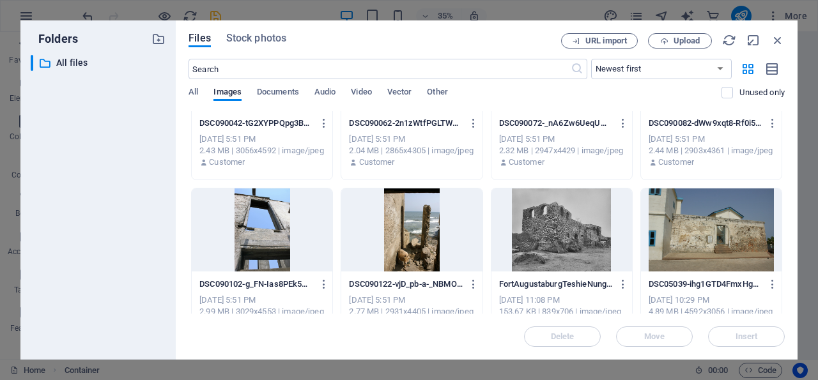
click at [567, 233] on div at bounding box center [561, 229] width 141 height 83
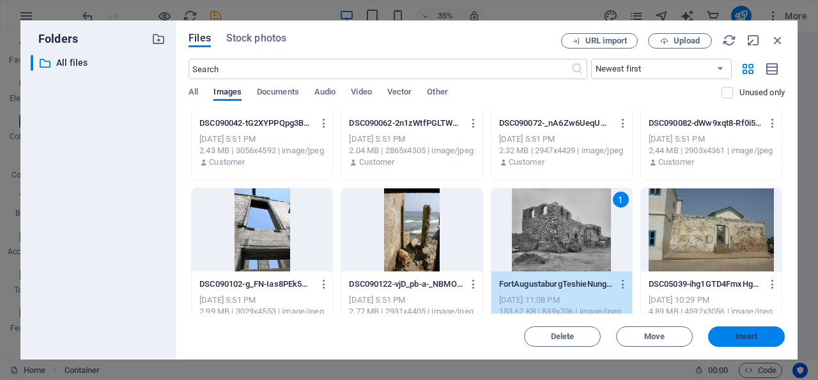
drag, startPoint x: 747, startPoint y: 335, endPoint x: 209, endPoint y: 216, distance: 550.8
click at [747, 335] on span "Insert" at bounding box center [746, 337] width 22 height 8
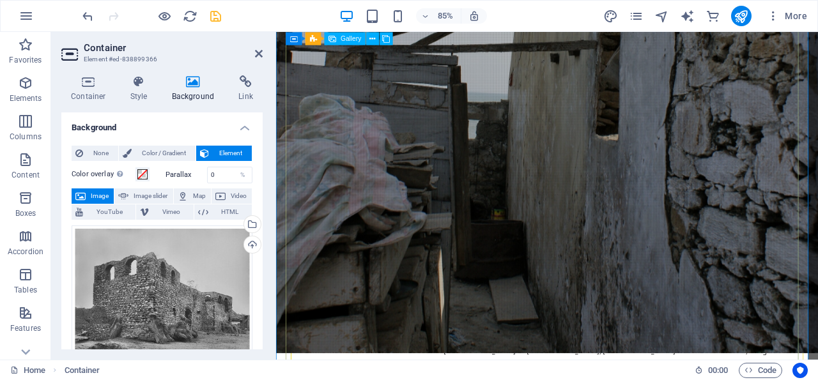
scroll to position [3379, 0]
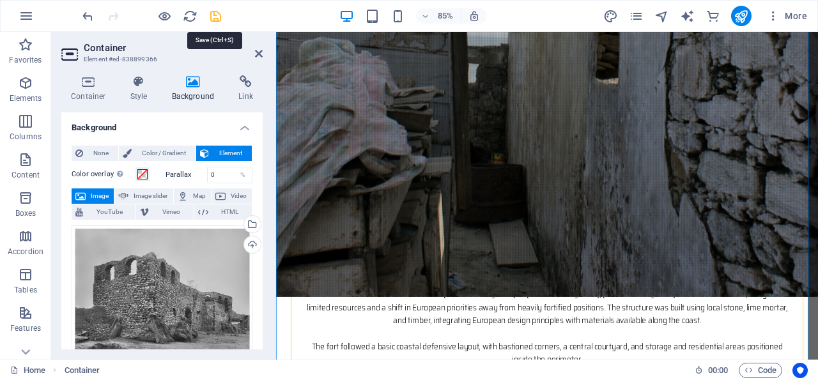
drag, startPoint x: 216, startPoint y: 16, endPoint x: 174, endPoint y: 40, distance: 47.8
click at [216, 16] on icon "save" at bounding box center [215, 16] width 15 height 15
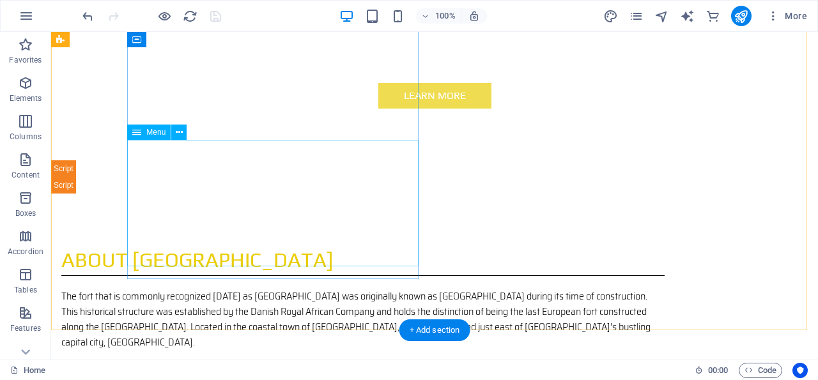
scroll to position [589, 0]
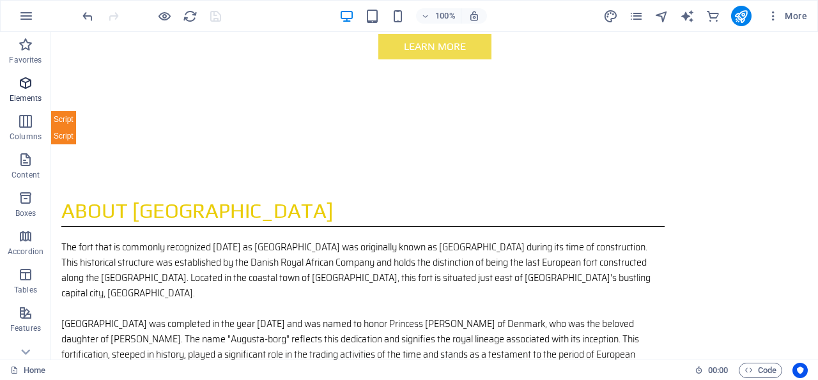
click at [24, 82] on icon "button" at bounding box center [25, 82] width 15 height 15
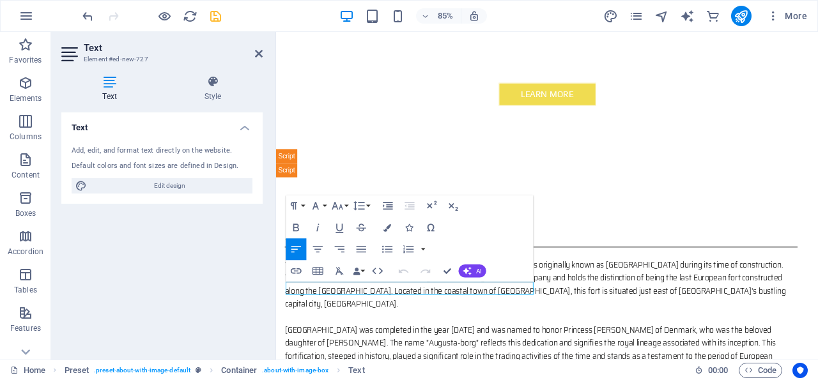
scroll to position [0, 0]
drag, startPoint x: 381, startPoint y: 331, endPoint x: 286, endPoint y: 328, distance: 95.2
click at [298, 225] on icon "button" at bounding box center [295, 226] width 13 height 13
click at [228, 263] on div "Text Add, edit, and format text directly on the website. Default colors and fon…" at bounding box center [161, 230] width 201 height 237
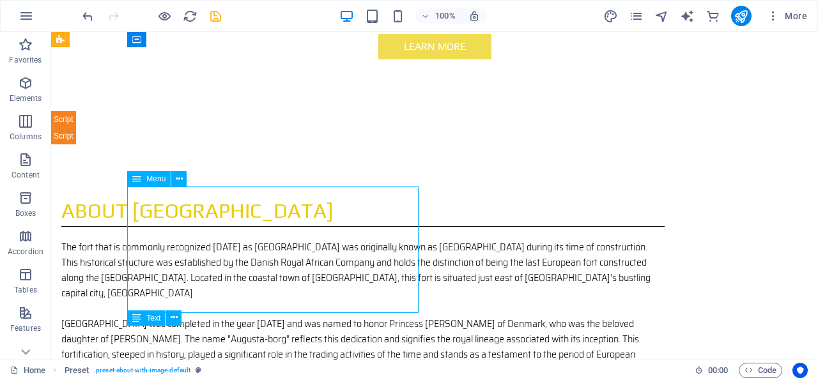
scroll to position [531, 0]
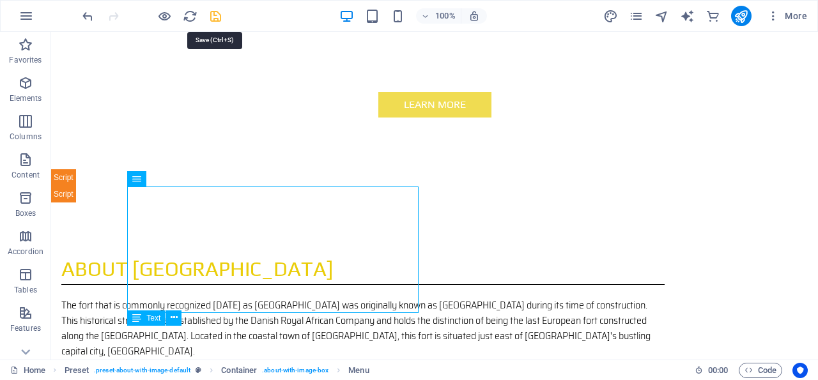
click at [215, 15] on icon "save" at bounding box center [215, 16] width 15 height 15
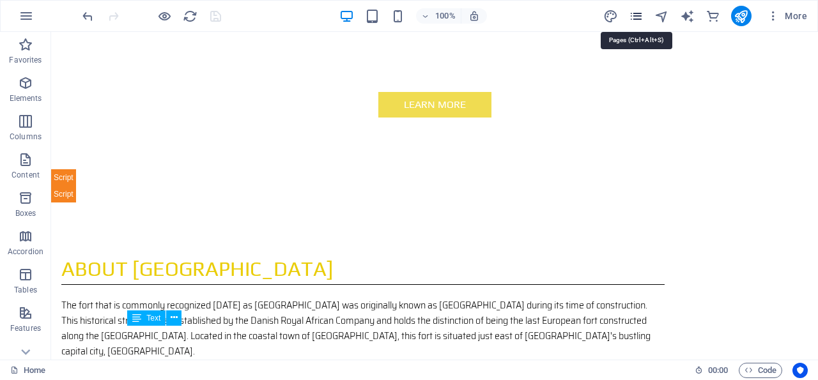
click at [638, 15] on icon "pages" at bounding box center [636, 16] width 15 height 15
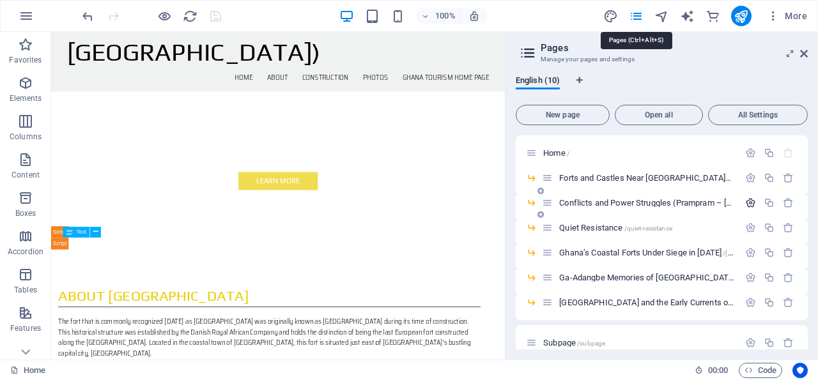
scroll to position [671, 0]
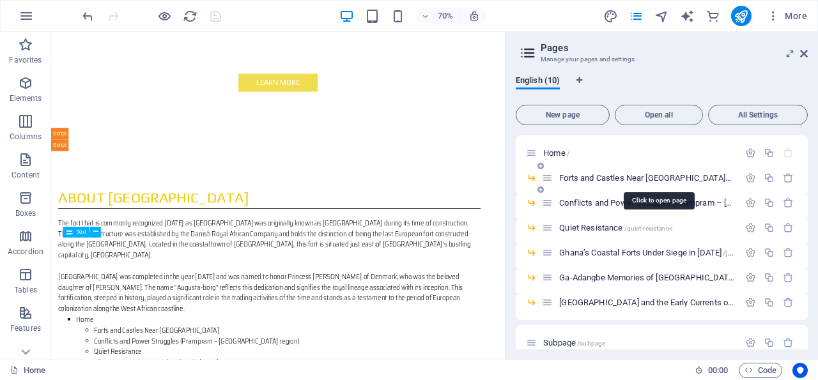
click at [609, 177] on span "Forts and Castles Near [GEOGRAPHIC_DATA] /forts-and-castles-near-[GEOGRAPHIC_DA…" at bounding box center [709, 178] width 300 height 10
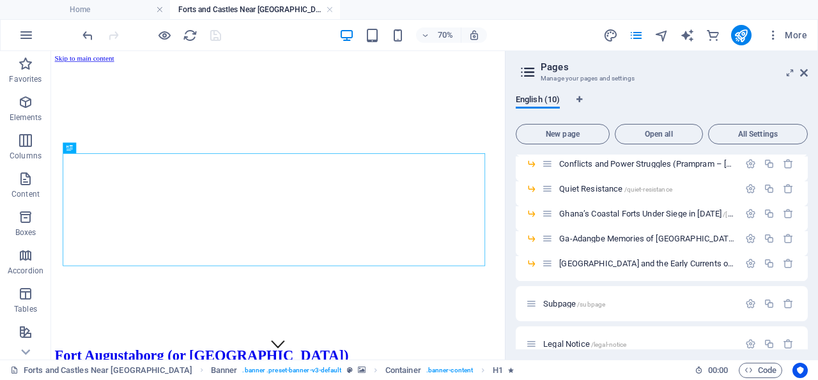
scroll to position [32, 0]
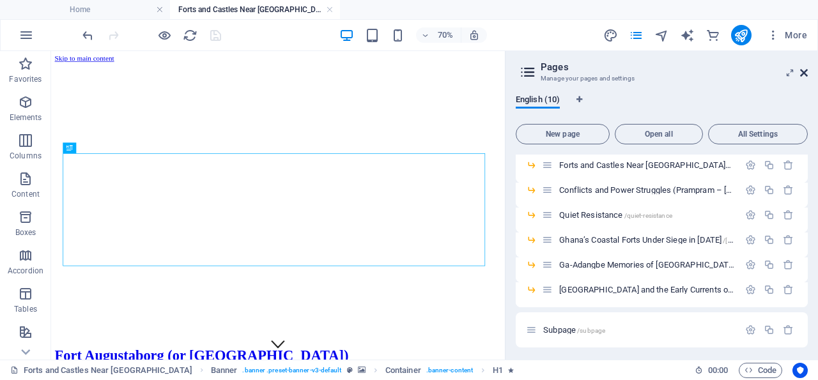
drag, startPoint x: 803, startPoint y: 70, endPoint x: 197, endPoint y: 108, distance: 607.4
click at [803, 70] on icon at bounding box center [804, 73] width 8 height 10
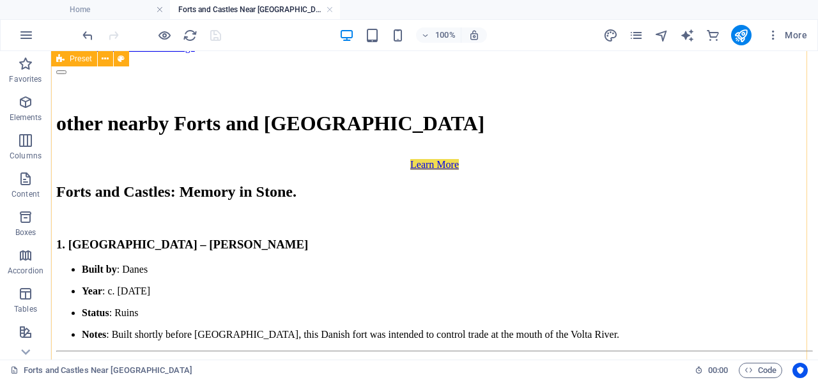
scroll to position [531, 0]
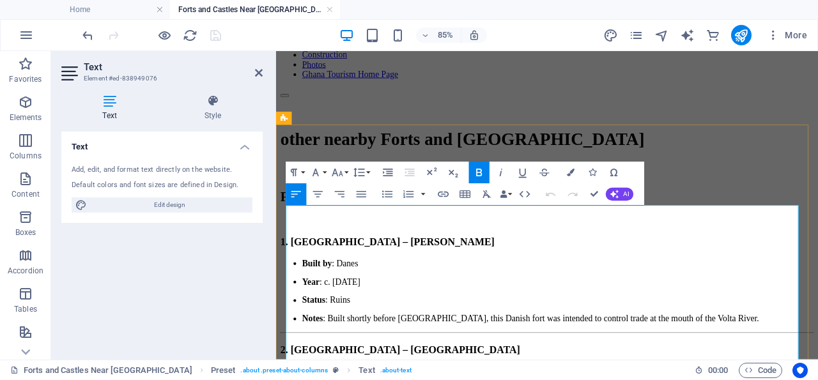
scroll to position [540, 0]
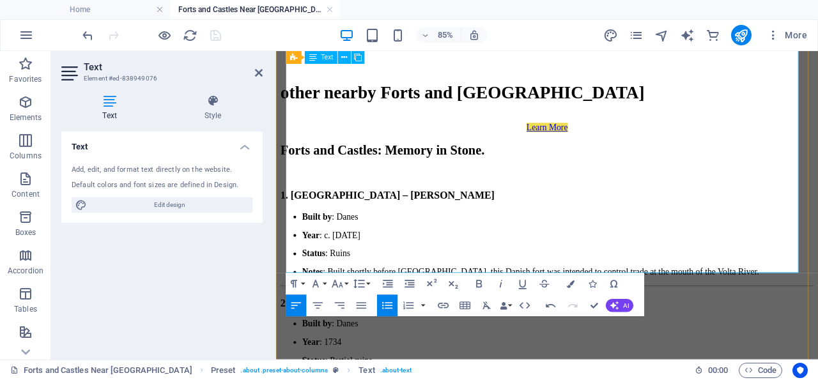
drag, startPoint x: 625, startPoint y: 298, endPoint x: 611, endPoint y: 299, distance: 14.1
click at [230, 293] on div "Text Add, edit, and format text directly on the website. Default colors and fon…" at bounding box center [161, 241] width 201 height 218
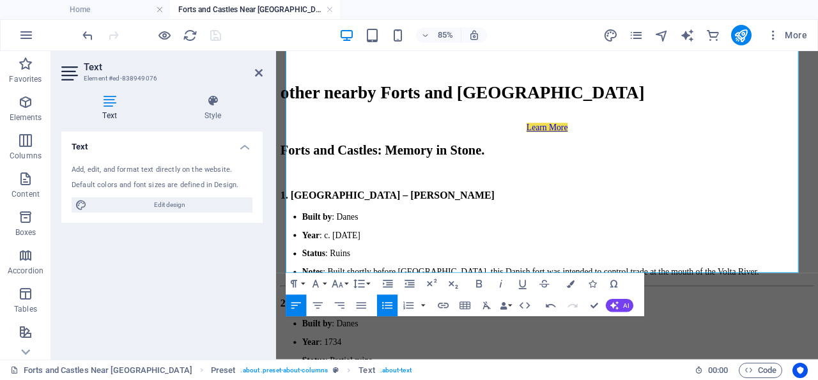
click at [210, 261] on div "Text Add, edit, and format text directly on the website. Default colors and fon…" at bounding box center [161, 241] width 201 height 218
drag, startPoint x: 258, startPoint y: 68, endPoint x: 202, endPoint y: 119, distance: 75.5
click at [258, 68] on icon at bounding box center [259, 73] width 8 height 10
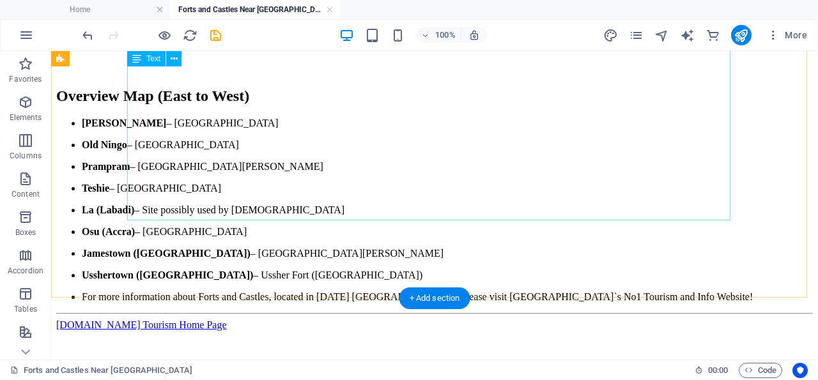
scroll to position [2068, 0]
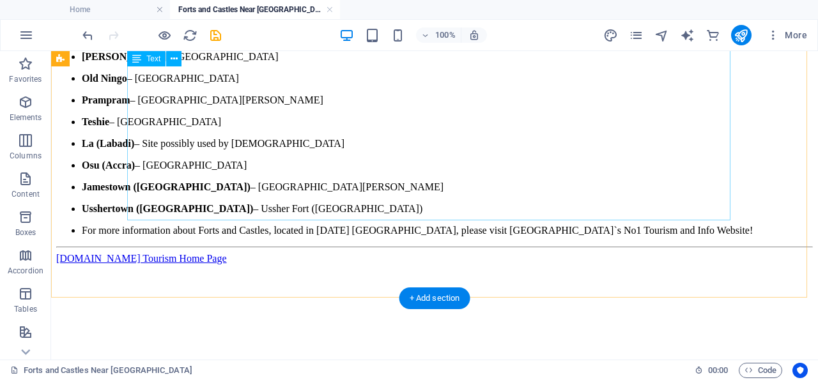
click at [632, 204] on div "Overview Map (East to West) [PERSON_NAME] – [GEOGRAPHIC_DATA] [GEOGRAPHIC_DATA]…" at bounding box center [434, 134] width 756 height 227
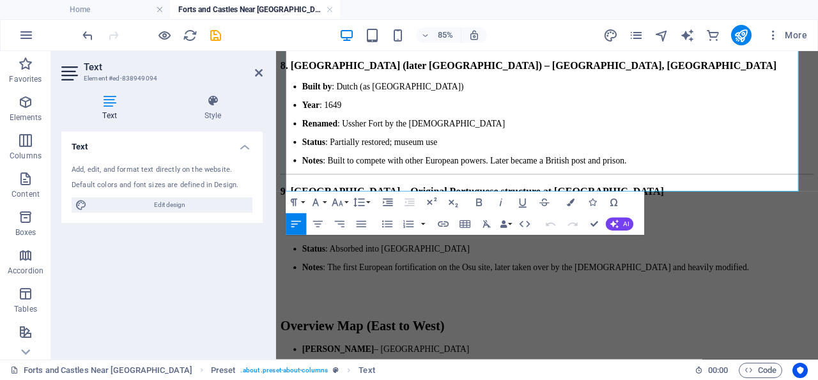
scroll to position [2072, 0]
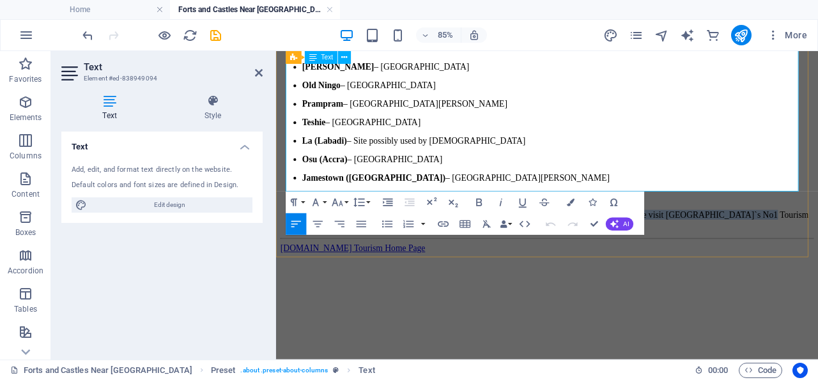
drag, startPoint x: 588, startPoint y: 202, endPoint x: 795, endPoint y: 203, distance: 207.0
click at [795, 238] on p "For more information about Forts and Castles, located in [DATE] [GEOGRAPHIC_DAT…" at bounding box center [608, 249] width 602 height 23
click at [480, 201] on icon "button" at bounding box center [479, 202] width 13 height 13
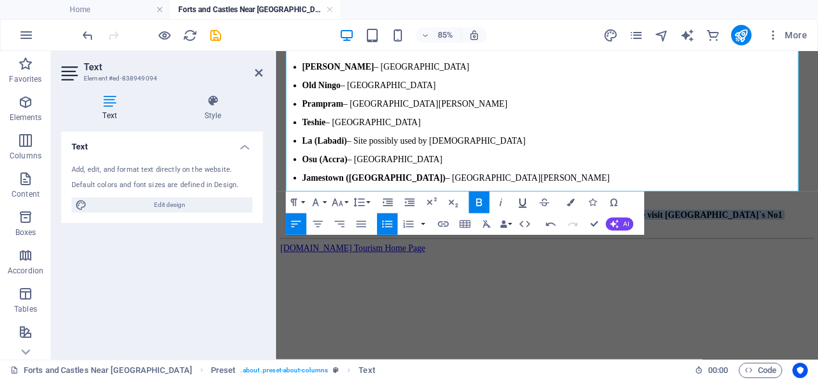
click at [522, 202] on icon "button" at bounding box center [522, 202] width 13 height 13
click at [629, 238] on u "please visit [GEOGRAPHIC_DATA]`s No1 Tourism and Info Website" at bounding box center [589, 249] width 565 height 22
click at [637, 238] on u "please visit [GEOGRAPHIC_DATA]`s No1 Tourism and Info Website" at bounding box center [589, 249] width 565 height 22
drag, startPoint x: 621, startPoint y: 202, endPoint x: 804, endPoint y: 202, distance: 182.7
click at [804, 238] on p "For more information about Forts and Castles, located in [DATE] [GEOGRAPHIC_DAT…" at bounding box center [608, 249] width 602 height 23
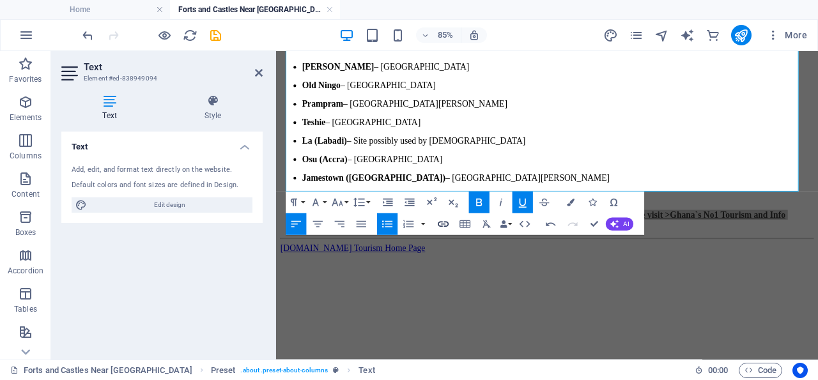
click at [447, 222] on icon "button" at bounding box center [443, 225] width 11 height 6
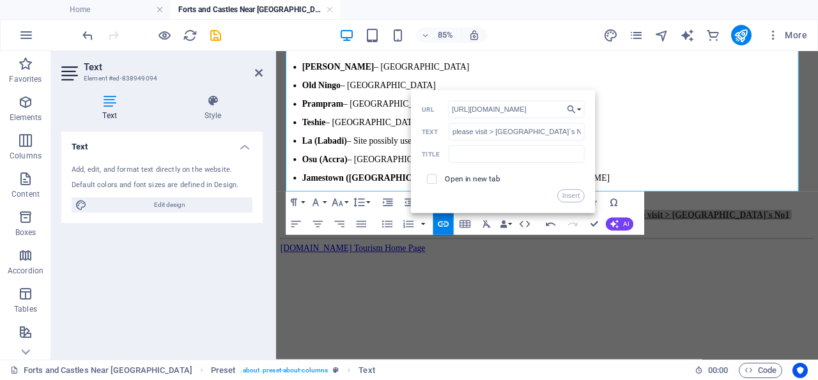
scroll to position [0, 20]
type input "[URL][DOMAIN_NAME]"
click at [485, 151] on input "text" at bounding box center [516, 154] width 136 height 17
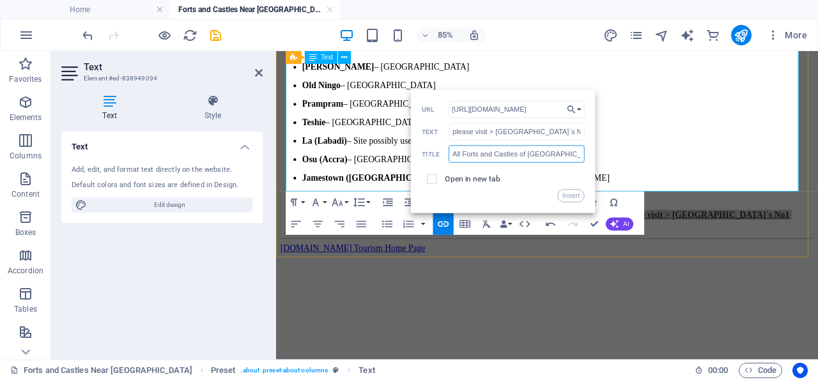
type input "All Forts and Castles of [GEOGRAPHIC_DATA]"
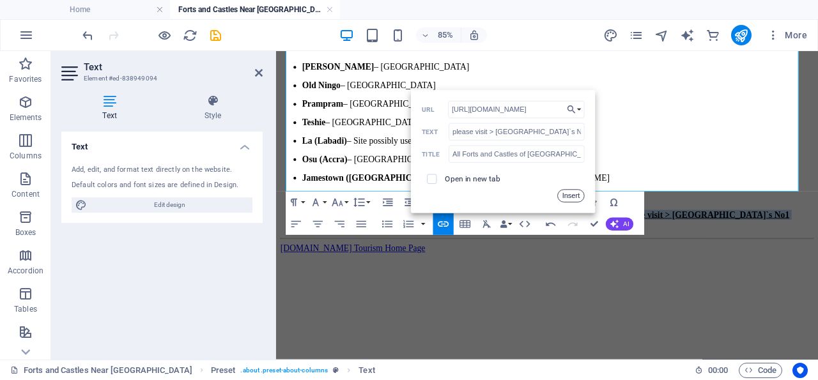
click at [572, 194] on button "Insert" at bounding box center [570, 196] width 27 height 13
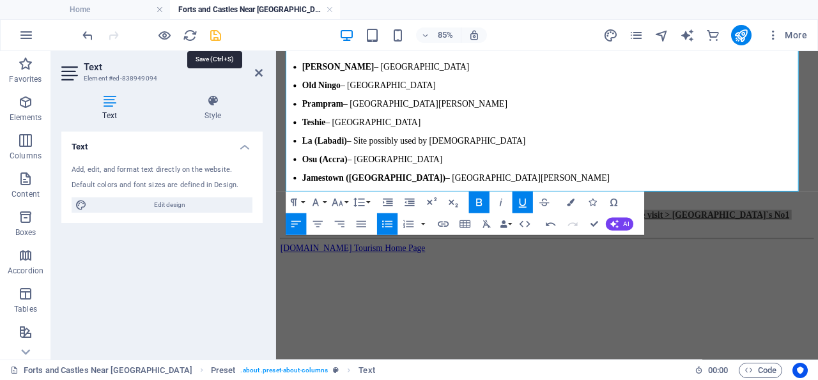
click at [214, 31] on icon "save" at bounding box center [215, 35] width 15 height 15
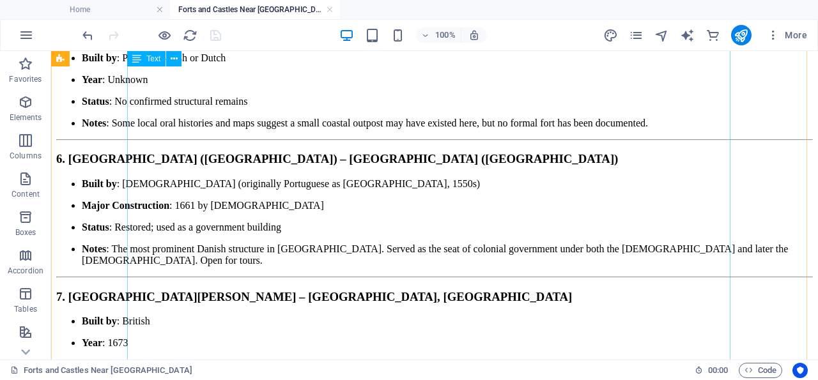
scroll to position [1341, 0]
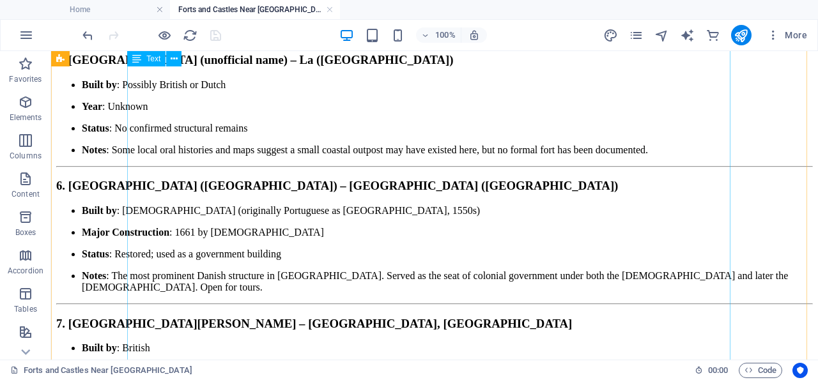
click at [277, 284] on div "4. [GEOGRAPHIC_DATA] ([GEOGRAPHIC_DATA]) – [GEOGRAPHIC_DATA] Built by : Danes Y…" at bounding box center [434, 304] width 756 height 778
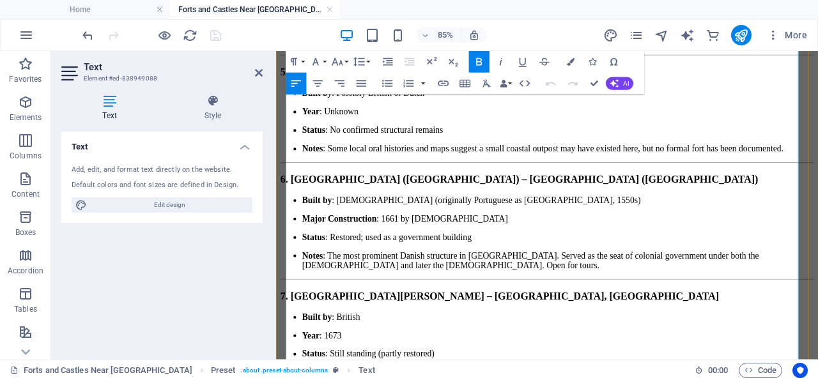
scroll to position [1343, 0]
drag, startPoint x: 740, startPoint y: 280, endPoint x: 303, endPoint y: 278, distance: 437.6
click at [523, 61] on icon "button" at bounding box center [522, 62] width 13 height 13
click at [445, 80] on icon "button" at bounding box center [443, 83] width 13 height 13
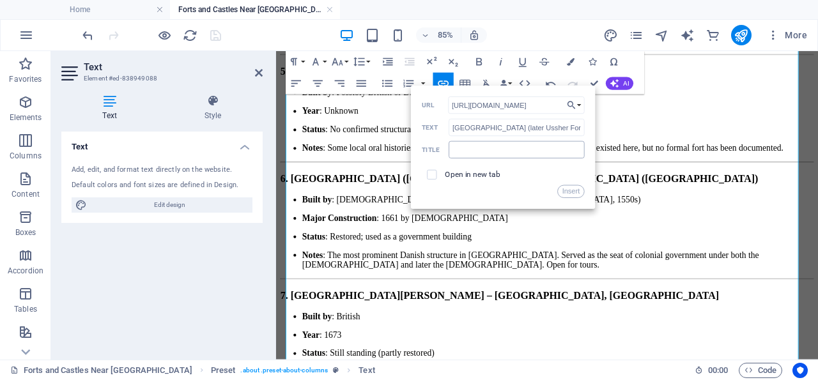
type input "[URL][DOMAIN_NAME]"
click at [493, 151] on input "text" at bounding box center [516, 149] width 136 height 17
type input "Fort Ussher"
click at [434, 174] on input "checkbox" at bounding box center [430, 174] width 10 height 10
checkbox input "true"
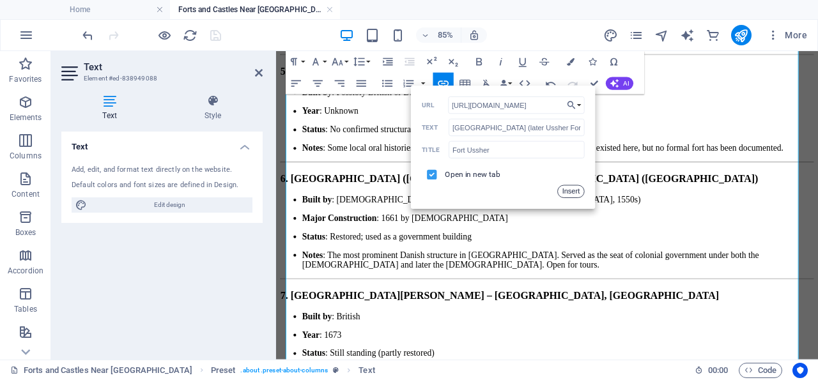
drag, startPoint x: 574, startPoint y: 191, endPoint x: 350, endPoint y: 164, distance: 225.3
click at [574, 191] on button "Insert" at bounding box center [570, 191] width 27 height 13
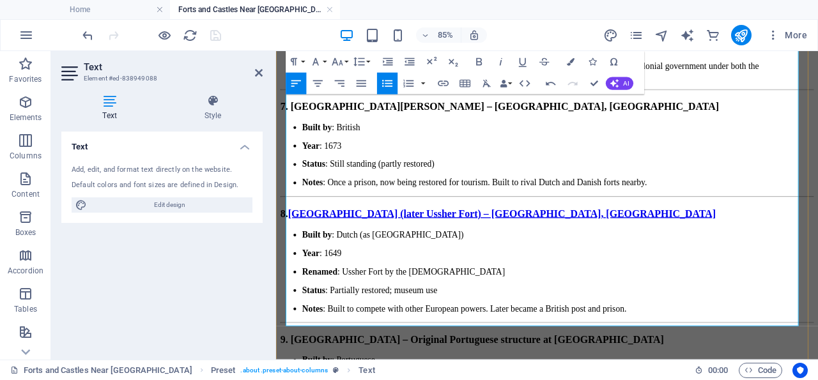
scroll to position [1609, 0]
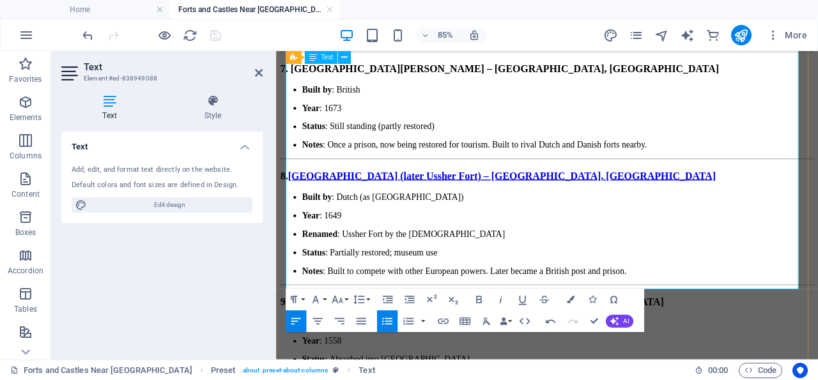
drag, startPoint x: 749, startPoint y: 194, endPoint x: 307, endPoint y: 195, distance: 442.0
click at [307, 340] on strong "9. [GEOGRAPHIC_DATA] – Original Portuguese structure at [GEOGRAPHIC_DATA]" at bounding box center [506, 346] width 451 height 13
click at [524, 301] on icon "button" at bounding box center [522, 299] width 13 height 13
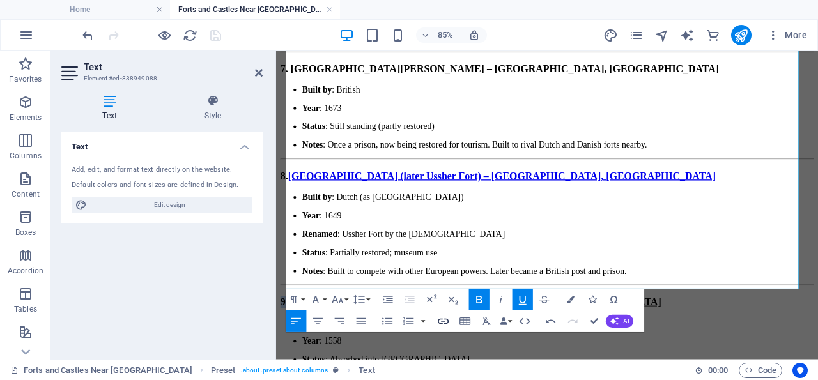
type input "[GEOGRAPHIC_DATA] – Original Portuguese structure at [GEOGRAPHIC_DATA]"
checkbox input "false"
click at [445, 319] on icon "button" at bounding box center [443, 321] width 13 height 13
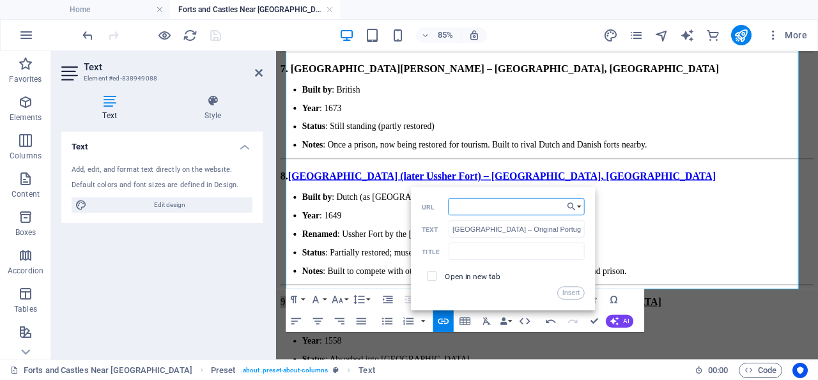
paste input "[URL][DOMAIN_NAME]"
type input "[URL][DOMAIN_NAME]"
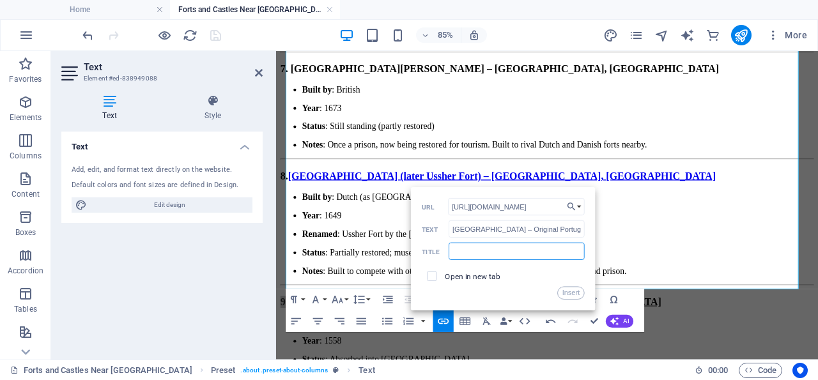
click at [503, 256] on input "text" at bounding box center [516, 251] width 136 height 17
type input "[GEOGRAPHIC_DATA]"
click at [431, 275] on input "checkbox" at bounding box center [430, 275] width 10 height 10
checkbox input "true"
click at [570, 293] on button "Insert" at bounding box center [570, 293] width 27 height 13
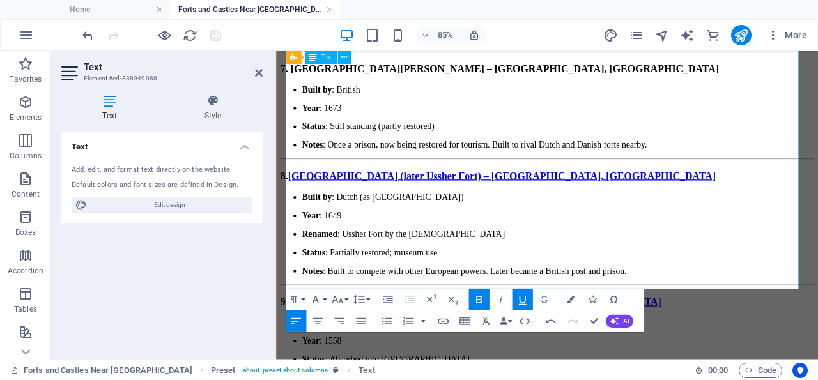
click at [595, 365] on p "Built by : Portuguese" at bounding box center [608, 370] width 602 height 11
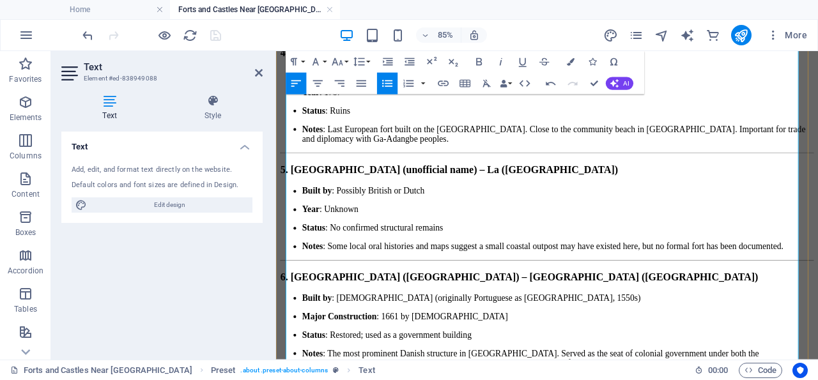
scroll to position [1143, 0]
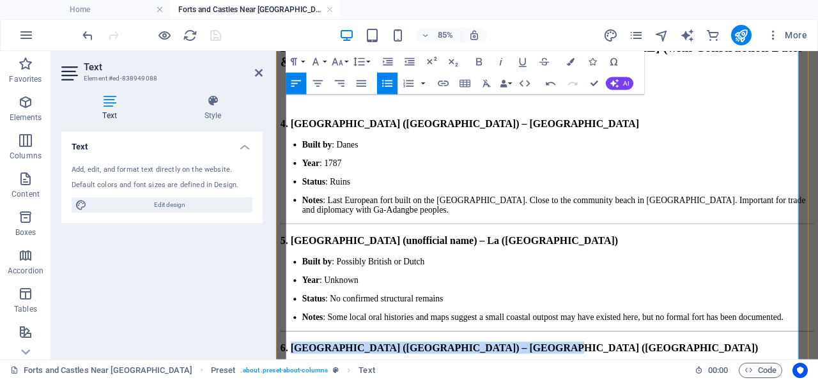
drag, startPoint x: 664, startPoint y: 162, endPoint x: 305, endPoint y: 168, distance: 359.1
type input "[GEOGRAPHIC_DATA] ([GEOGRAPHIC_DATA]) – [GEOGRAPHIC_DATA] ([GEOGRAPHIC_DATA])"
checkbox input "false"
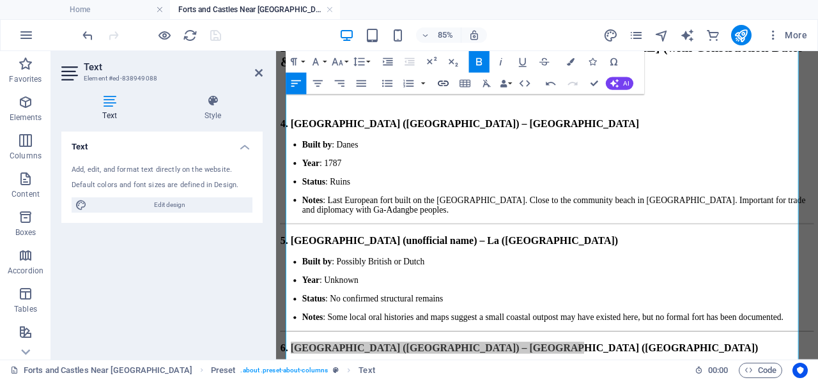
click at [444, 79] on icon "button" at bounding box center [443, 83] width 13 height 13
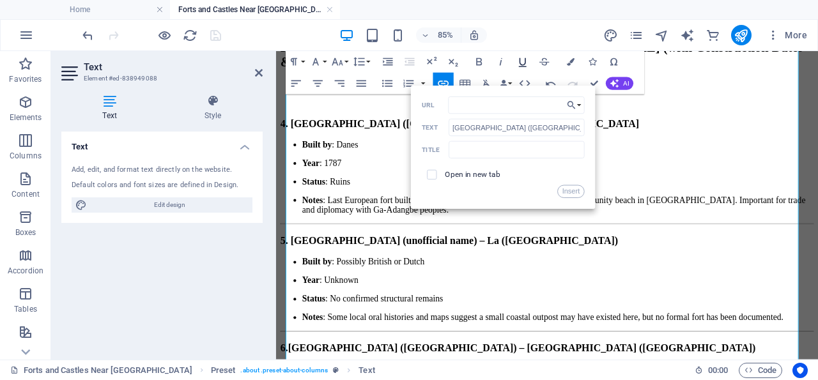
click at [526, 60] on icon "button" at bounding box center [523, 62] width 8 height 9
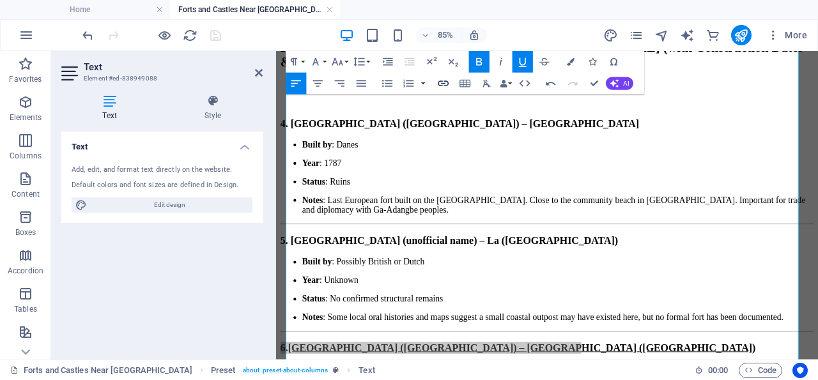
click at [444, 81] on icon "button" at bounding box center [443, 83] width 13 height 13
type input "[GEOGRAPHIC_DATA] ([GEOGRAPHIC_DATA]) – [GEOGRAPHIC_DATA] ([GEOGRAPHIC_DATA])"
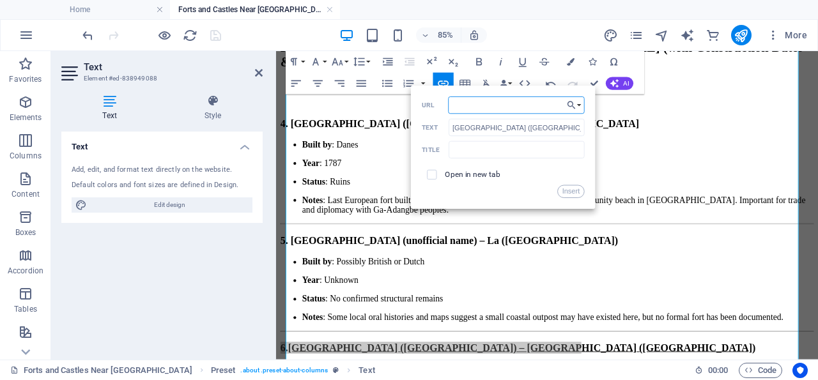
click at [496, 105] on input "URL" at bounding box center [516, 104] width 137 height 17
type input "[URL][DOMAIN_NAME]"
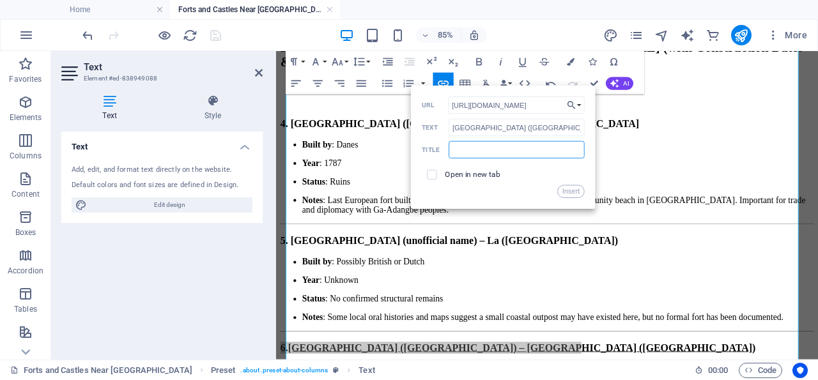
click at [457, 147] on input "text" at bounding box center [516, 149] width 136 height 17
type input "[GEOGRAPHIC_DATA]"
click at [429, 172] on input "checkbox" at bounding box center [430, 174] width 10 height 10
checkbox input "true"
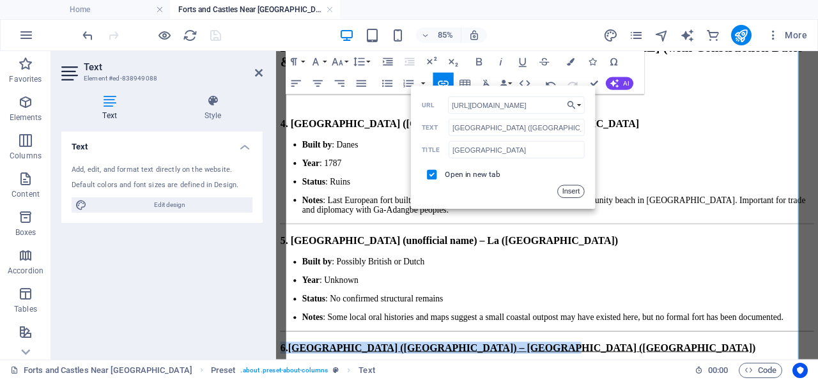
click at [572, 192] on button "Insert" at bounding box center [570, 191] width 27 height 13
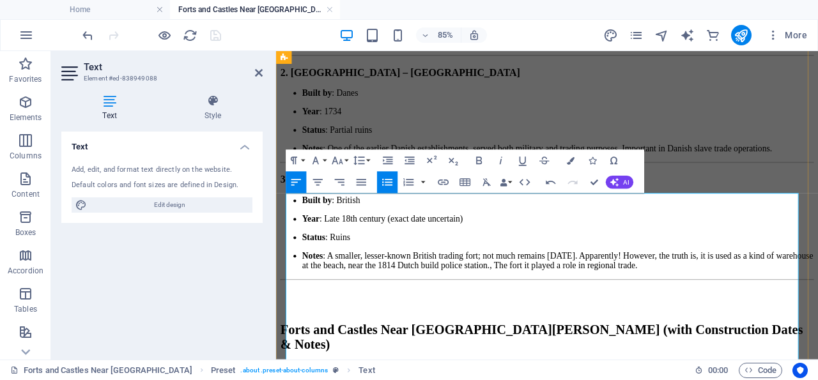
scroll to position [745, 0]
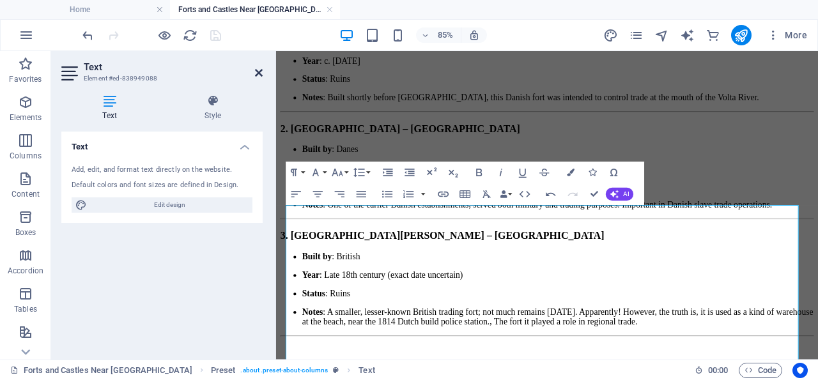
drag, startPoint x: 257, startPoint y: 70, endPoint x: 376, endPoint y: 132, distance: 133.4
click at [257, 70] on icon at bounding box center [259, 73] width 8 height 10
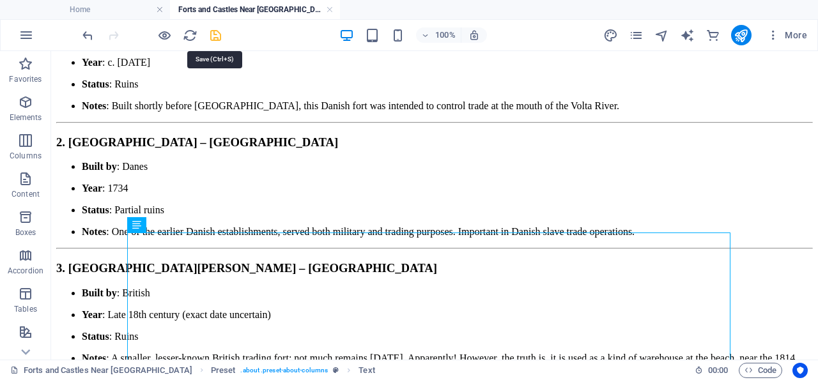
drag, startPoint x: 217, startPoint y: 34, endPoint x: 282, endPoint y: 122, distance: 109.1
click at [217, 34] on icon "save" at bounding box center [215, 35] width 15 height 15
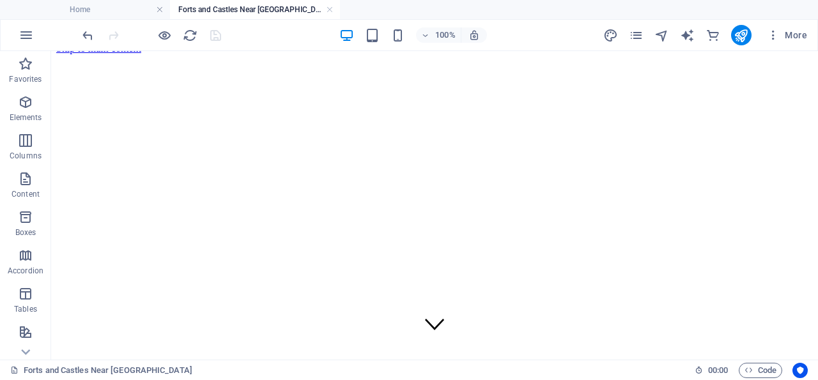
scroll to position [0, 0]
drag, startPoint x: 693, startPoint y: 93, endPoint x: 535, endPoint y: 52, distance: 163.5
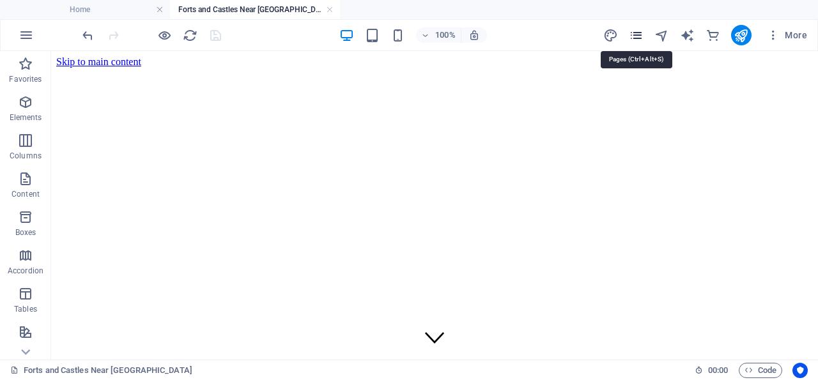
click at [636, 31] on icon "pages" at bounding box center [636, 35] width 15 height 15
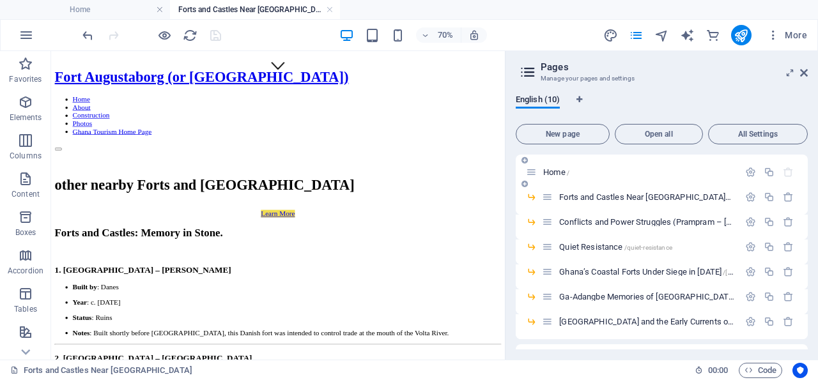
click at [556, 171] on span "Home /" at bounding box center [556, 172] width 26 height 10
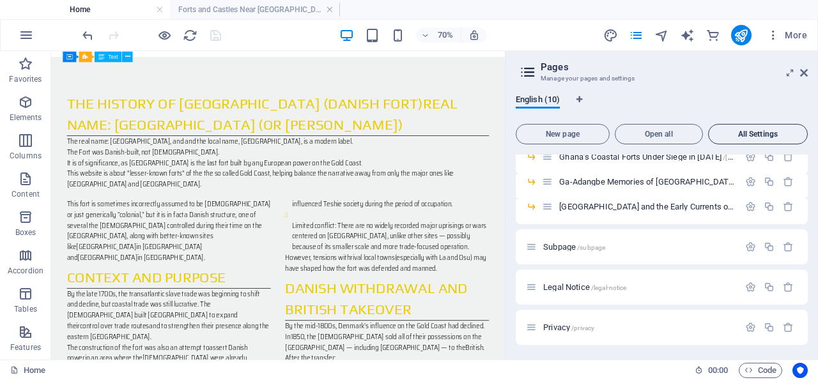
scroll to position [1781, 0]
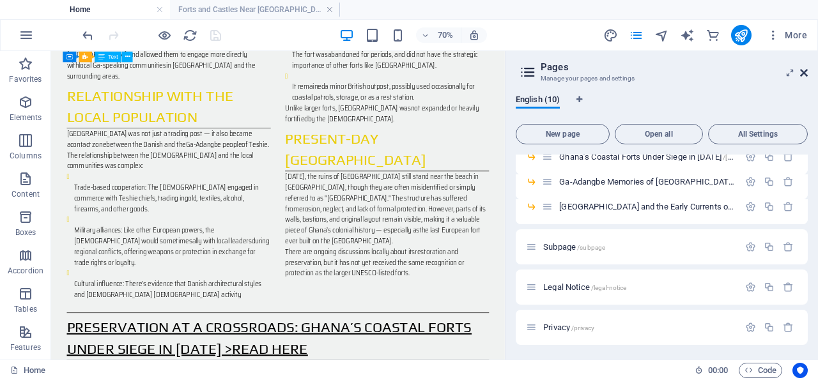
drag, startPoint x: 804, startPoint y: 71, endPoint x: 371, endPoint y: 144, distance: 439.3
click at [804, 71] on icon at bounding box center [804, 73] width 8 height 10
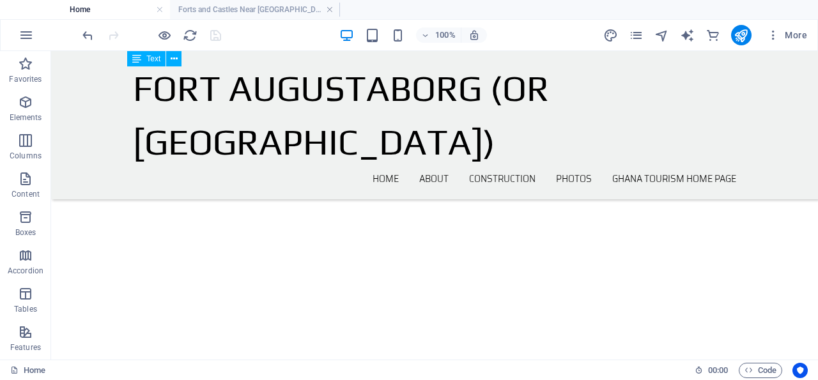
scroll to position [4406, 0]
click at [26, 102] on icon "button" at bounding box center [25, 102] width 15 height 15
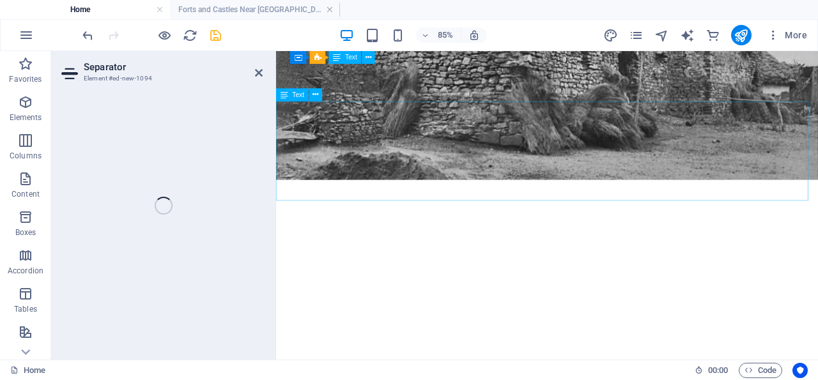
scroll to position [4349, 0]
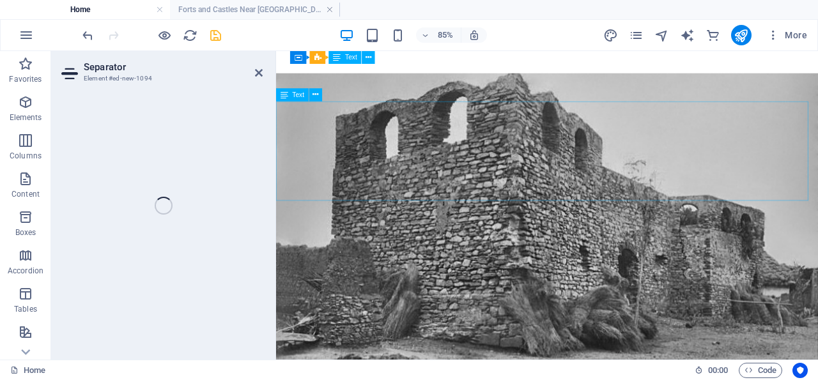
select select "%"
select select "px"
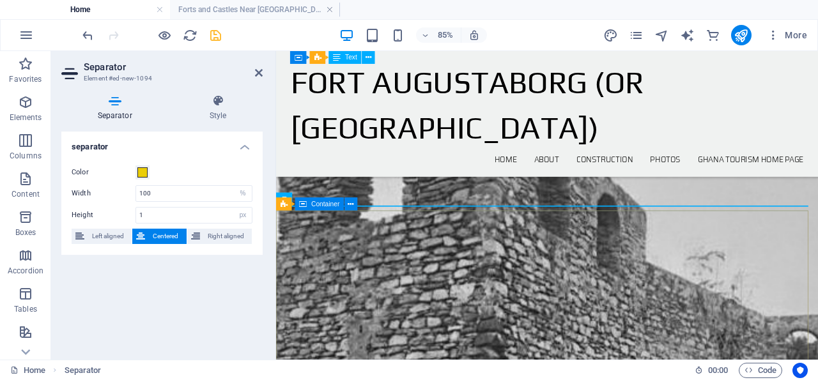
scroll to position [4311, 0]
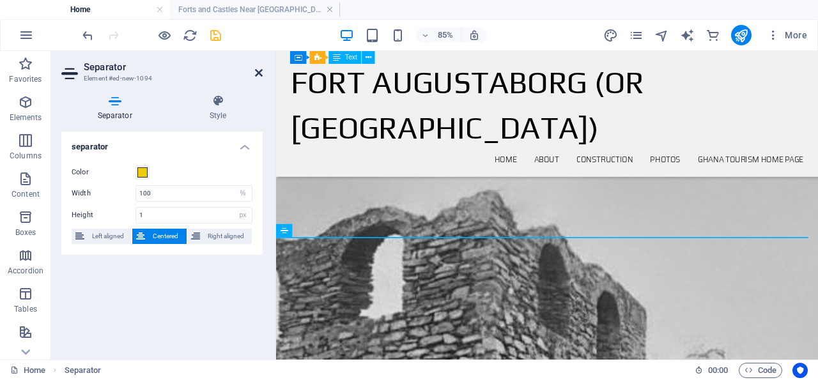
drag, startPoint x: 207, startPoint y: 20, endPoint x: 259, endPoint y: 70, distance: 71.8
click at [259, 70] on icon at bounding box center [259, 73] width 8 height 10
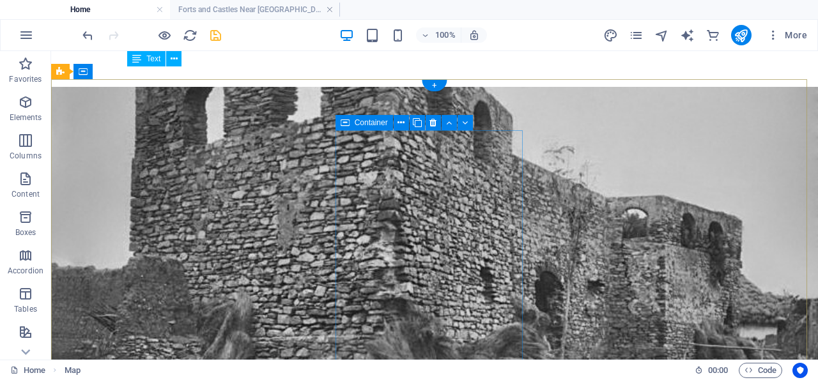
scroll to position [4456, 0]
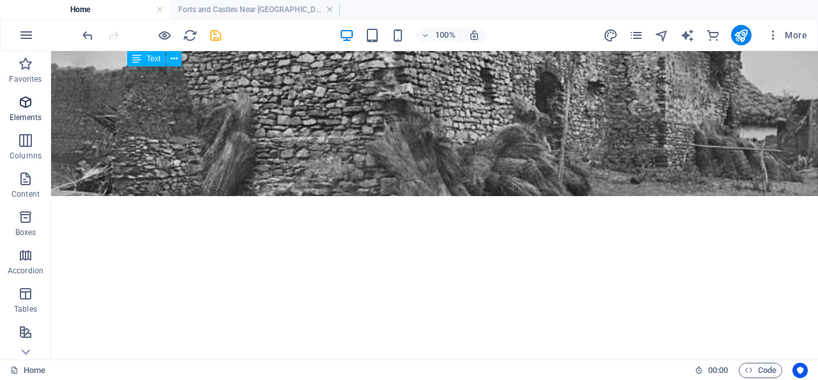
click at [27, 102] on icon "button" at bounding box center [25, 102] width 15 height 15
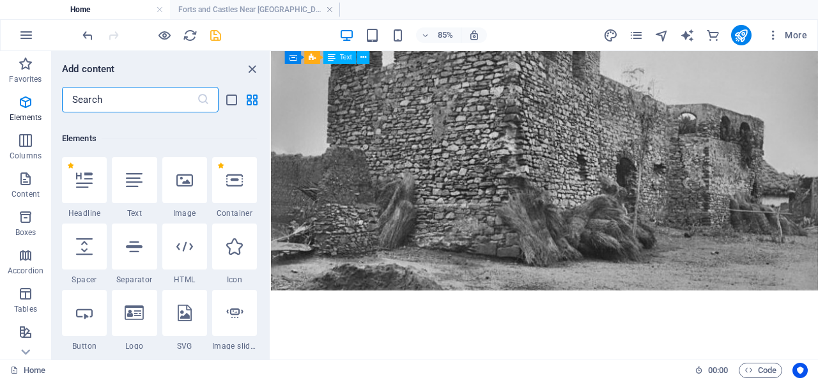
scroll to position [135, 0]
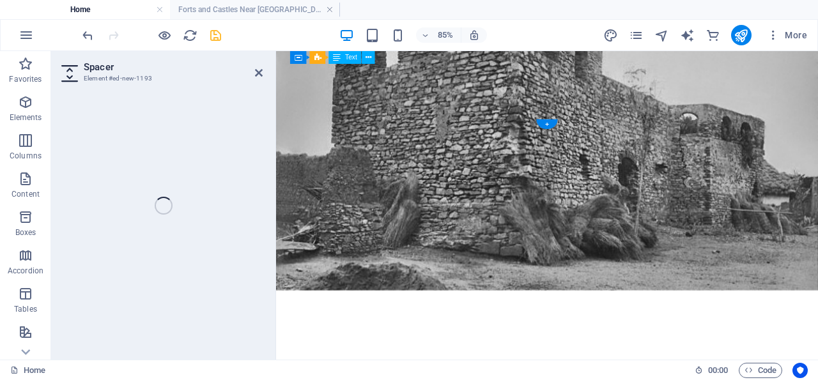
select select "px"
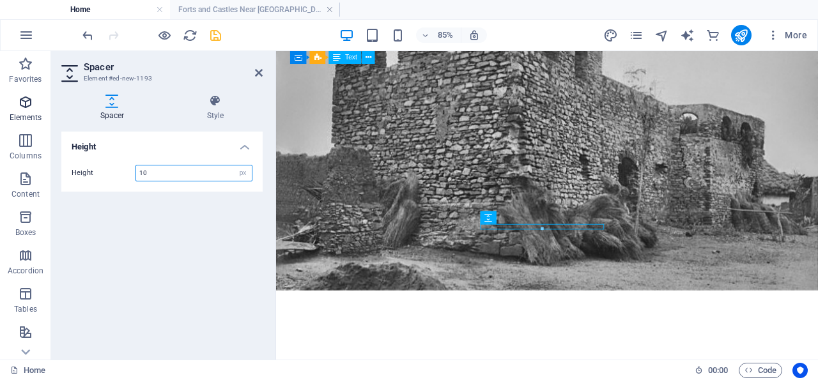
type input "10"
click at [27, 100] on icon "button" at bounding box center [25, 102] width 15 height 15
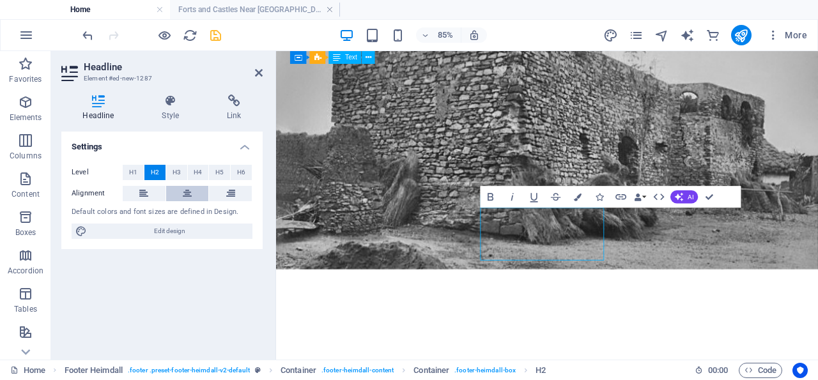
click at [187, 191] on icon at bounding box center [187, 193] width 9 height 15
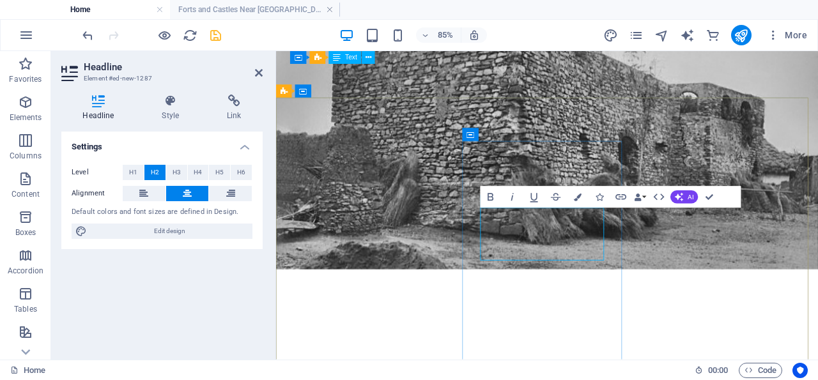
drag, startPoint x: 639, startPoint y: 278, endPoint x: 565, endPoint y: 247, distance: 80.4
drag, startPoint x: 595, startPoint y: 252, endPoint x: 584, endPoint y: 252, distance: 11.5
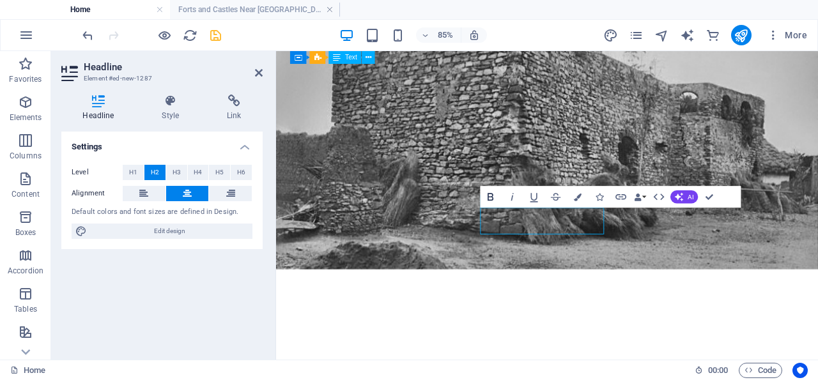
click at [490, 195] on icon "button" at bounding box center [490, 197] width 13 height 13
click at [622, 197] on icon "button" at bounding box center [620, 198] width 11 height 6
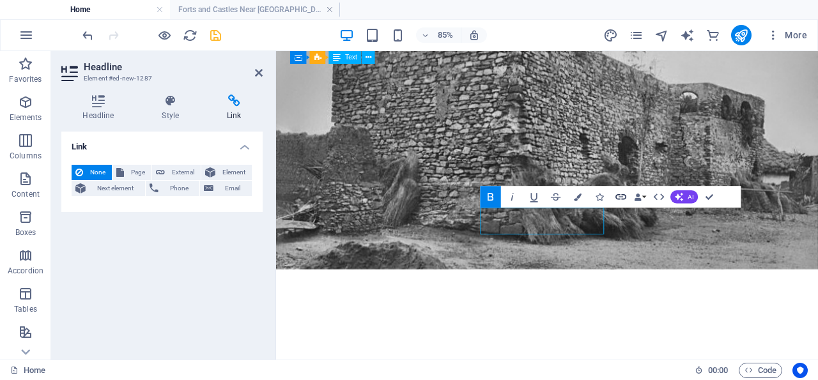
click at [623, 196] on icon "button" at bounding box center [621, 197] width 13 height 13
click at [184, 169] on span "External" at bounding box center [183, 172] width 28 height 15
select select "blank"
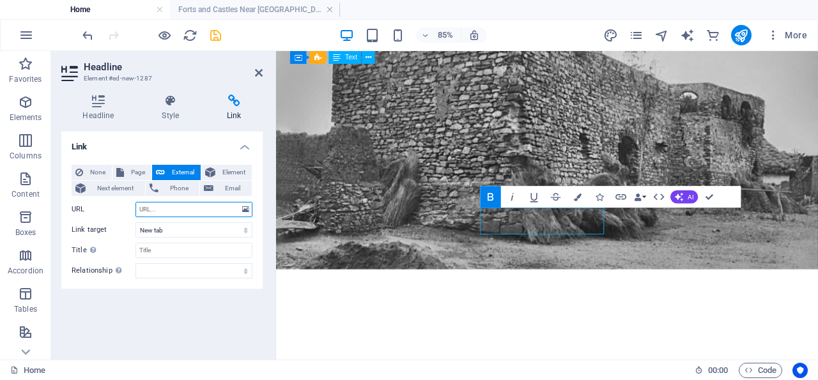
click at [167, 209] on input "URL" at bounding box center [193, 209] width 117 height 15
type input "[URL][DOMAIN_NAME]"
click at [176, 250] on input "Title Additional link description, should not be the same as the link text. The…" at bounding box center [193, 250] width 117 height 15
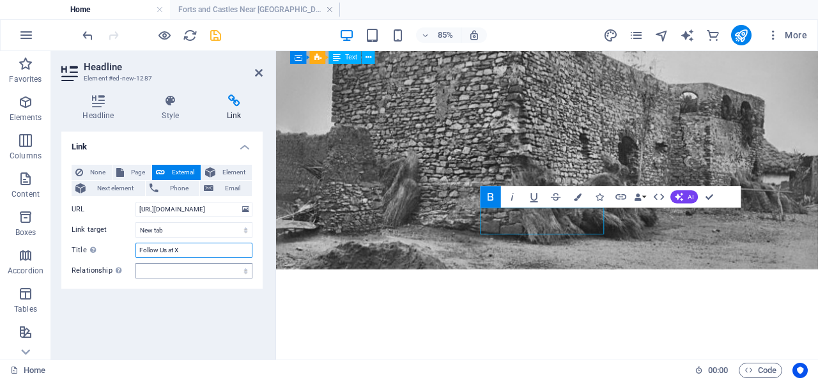
type input "Follow Us at X"
select select "author"
click option "author" at bounding box center [0, 0] width 0 height 0
drag, startPoint x: 217, startPoint y: 34, endPoint x: 153, endPoint y: 84, distance: 81.0
click at [217, 34] on icon "save" at bounding box center [215, 35] width 15 height 15
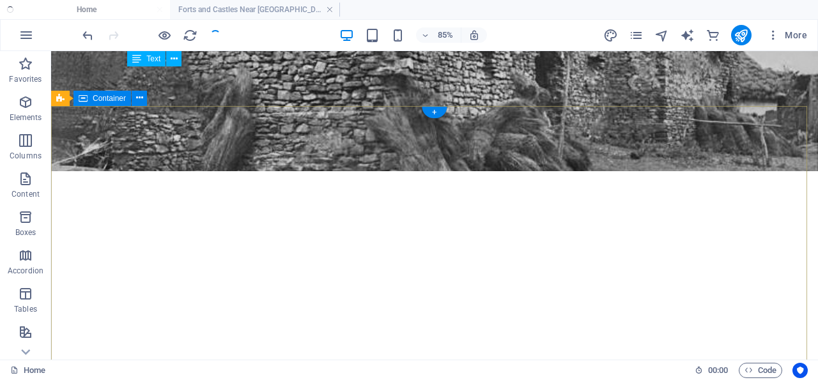
scroll to position [4427, 0]
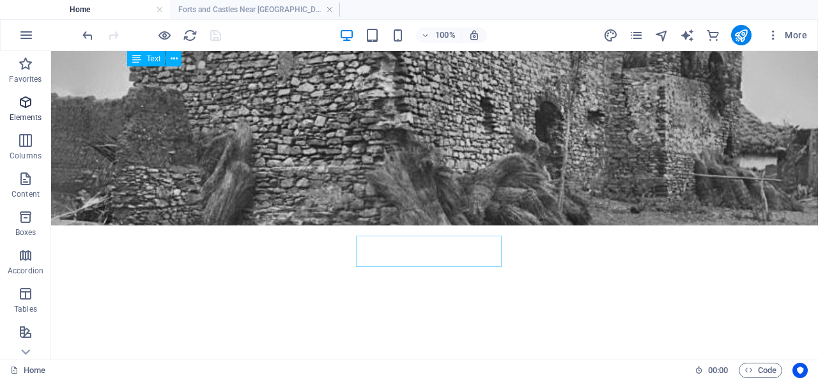
drag, startPoint x: 24, startPoint y: 99, endPoint x: 2, endPoint y: 202, distance: 105.7
click at [24, 99] on icon "button" at bounding box center [25, 102] width 15 height 15
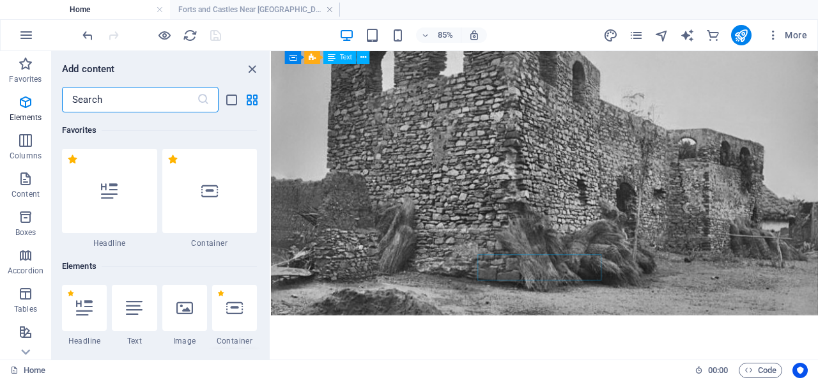
scroll to position [135, 0]
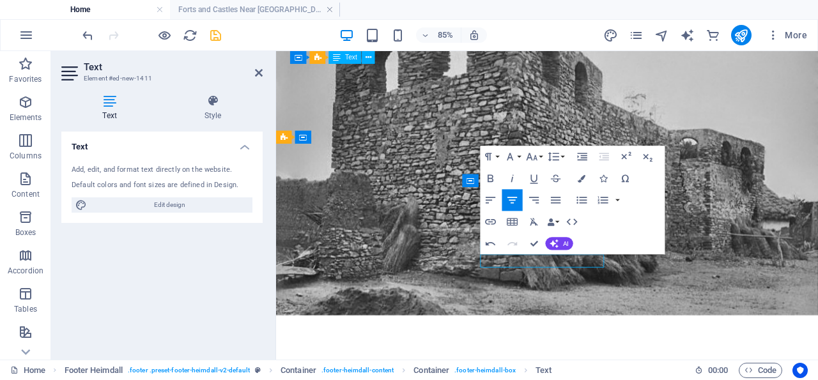
drag, startPoint x: 630, startPoint y: 299, endPoint x: 560, endPoint y: 298, distance: 70.3
click at [492, 219] on icon "button" at bounding box center [490, 222] width 11 height 6
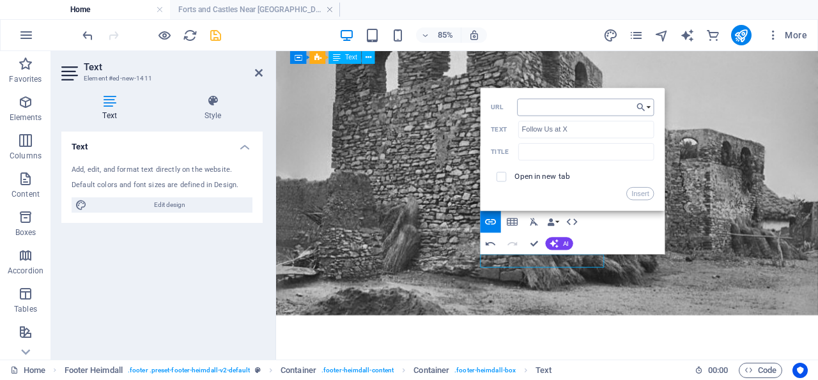
click at [588, 107] on input "URL" at bounding box center [585, 106] width 137 height 17
type input "[URL][DOMAIN_NAME]"
click at [501, 171] on input "checkbox" at bounding box center [500, 176] width 10 height 10
checkbox input "true"
click at [641, 192] on button "Insert" at bounding box center [640, 193] width 27 height 13
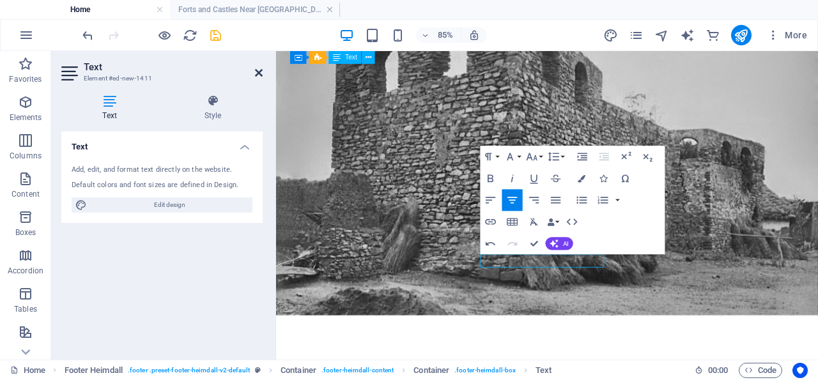
drag, startPoint x: 259, startPoint y: 70, endPoint x: 187, endPoint y: 234, distance: 179.7
click at [259, 70] on icon at bounding box center [259, 73] width 8 height 10
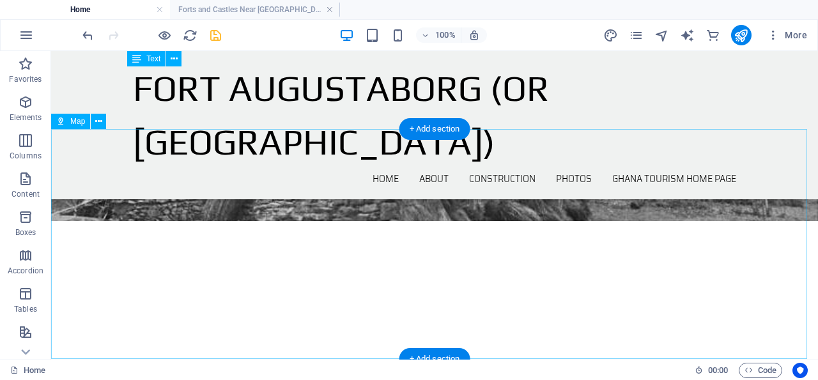
scroll to position [4045, 0]
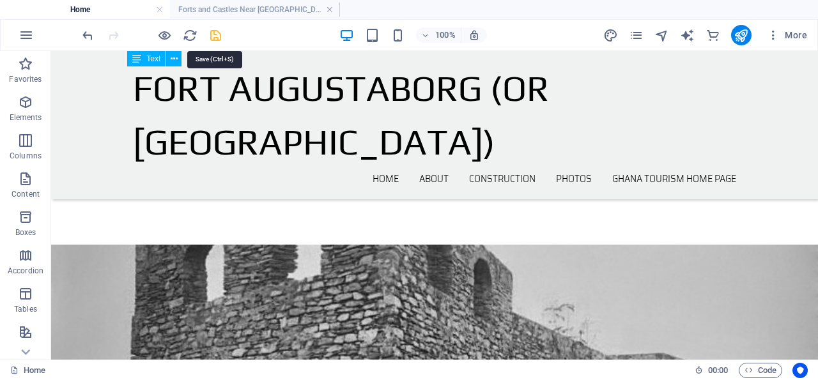
drag, startPoint x: 213, startPoint y: 35, endPoint x: 372, endPoint y: 89, distance: 167.9
click at [213, 35] on icon "save" at bounding box center [215, 35] width 15 height 15
drag, startPoint x: 740, startPoint y: 34, endPoint x: 683, endPoint y: 4, distance: 64.9
click at [740, 34] on icon "publish" at bounding box center [740, 35] width 15 height 15
